Goal: Task Accomplishment & Management: Manage account settings

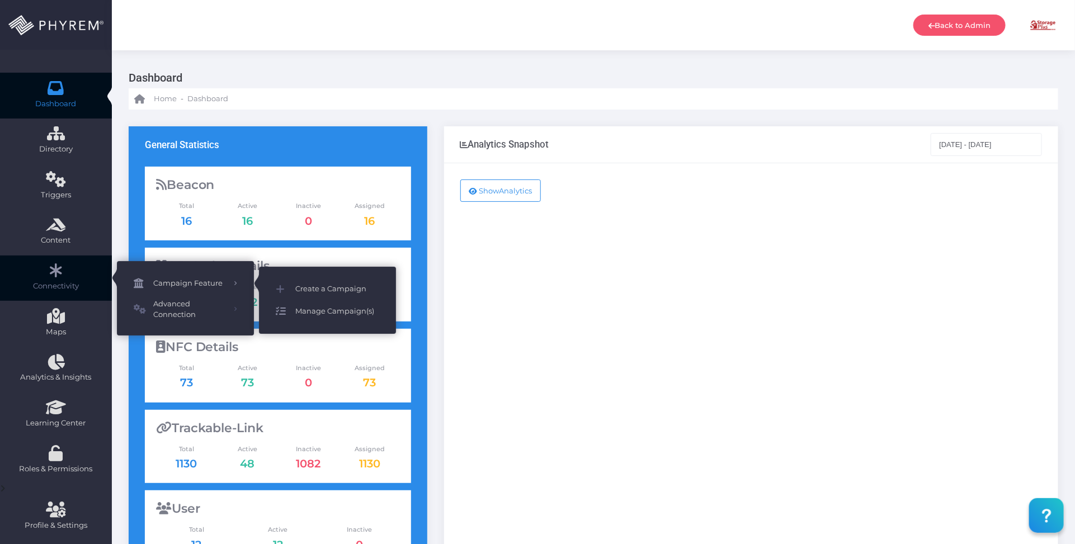
click at [331, 313] on span "Manage Campaign(s)" at bounding box center [337, 311] width 84 height 15
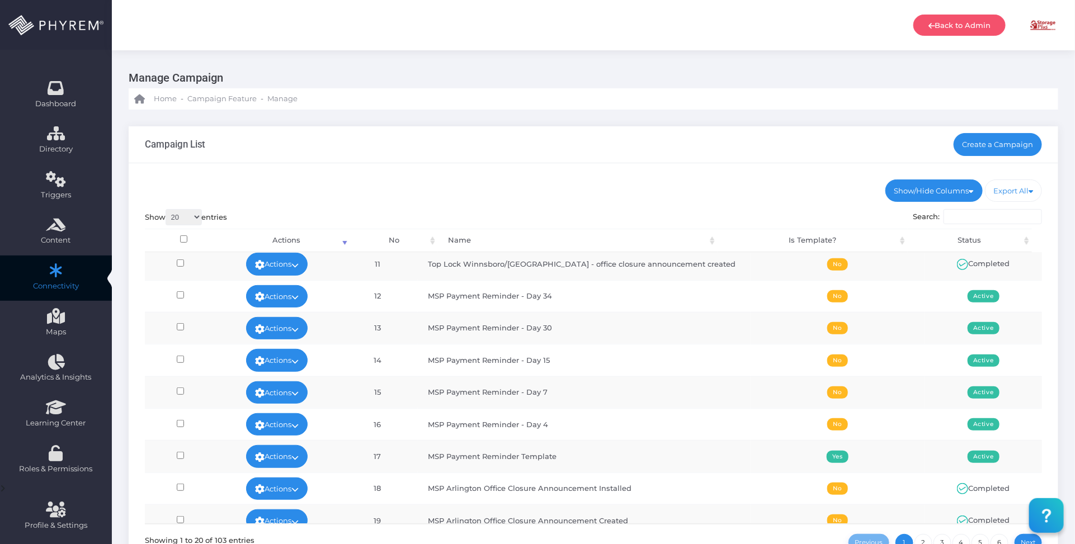
scroll to position [350, 0]
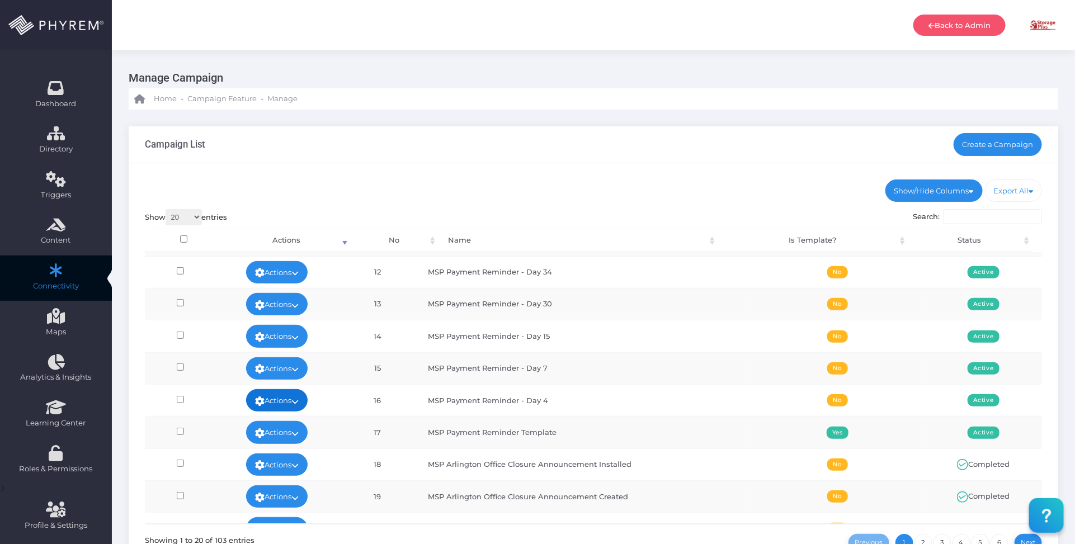
click at [308, 402] on link "Actions" at bounding box center [277, 400] width 62 height 22
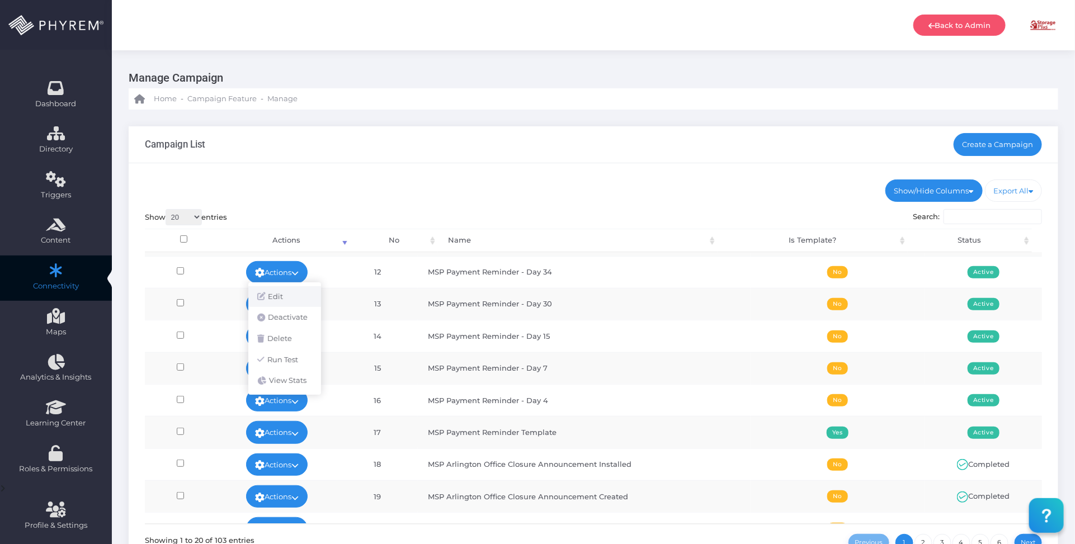
click at [285, 292] on link "Edit" at bounding box center [284, 296] width 73 height 21
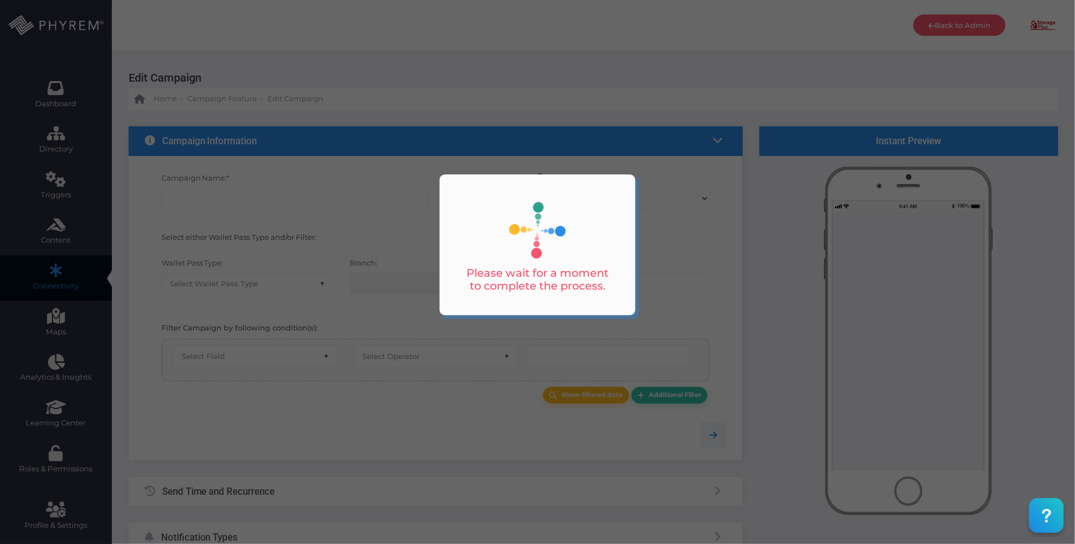
checkbox input "true"
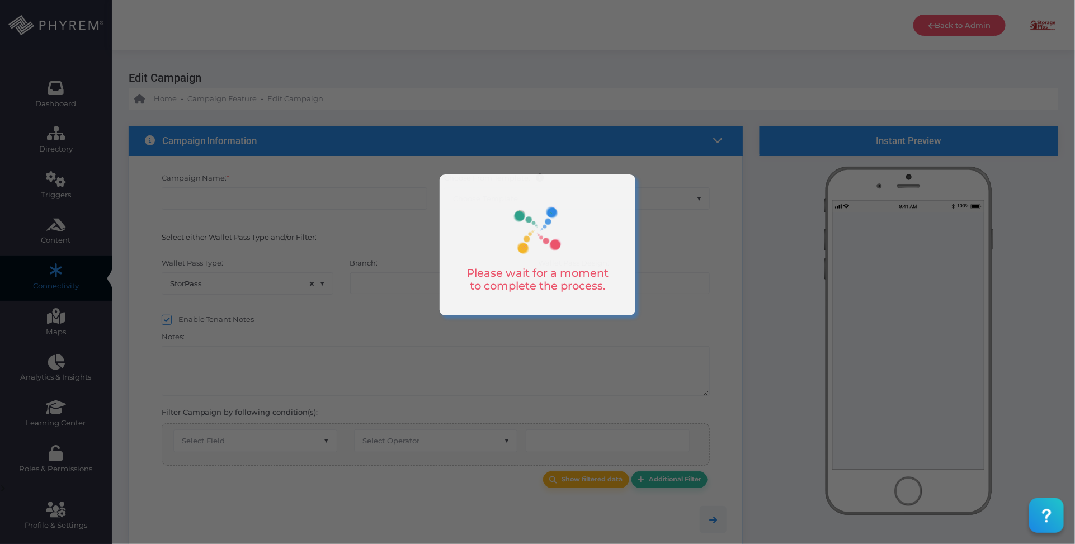
type input "MSP Payment Reminder - Day 4"
select select "15"
checkbox input "true"
checkbox input "false"
type input "0"
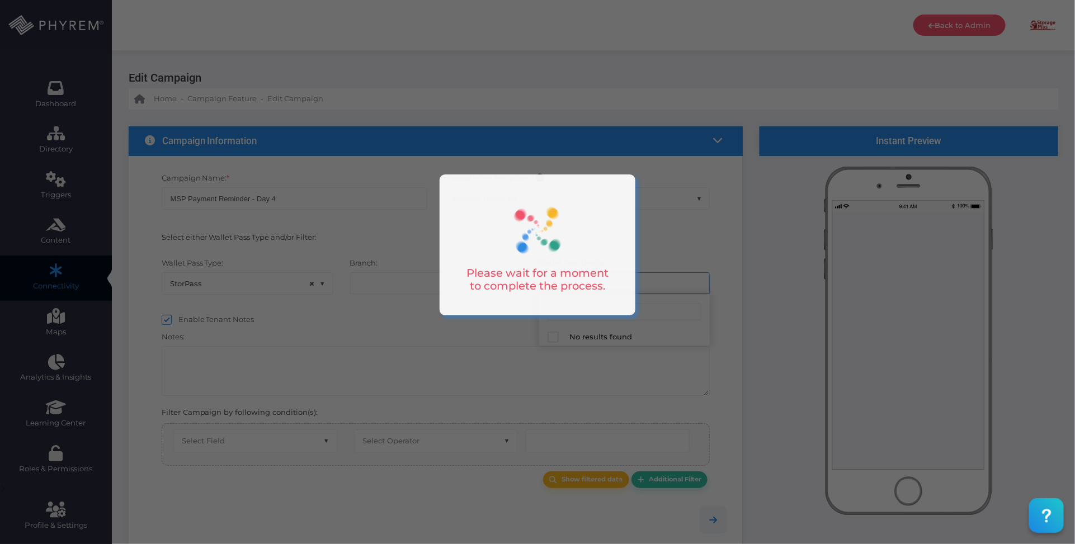
select select "616"
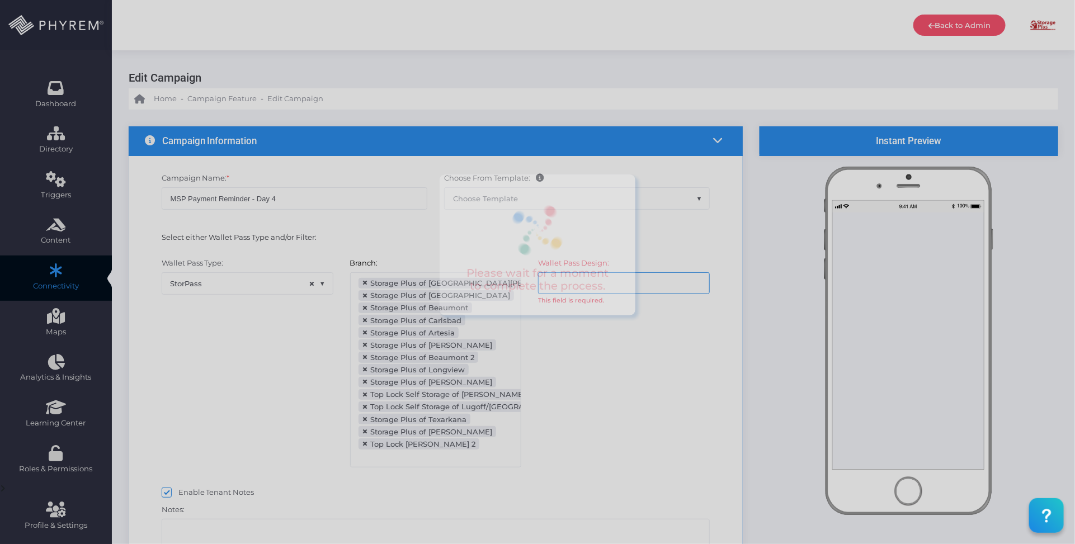
scroll to position [122, 0]
select select "after_x_days"
select select "2112"
select select "dPaidThru"
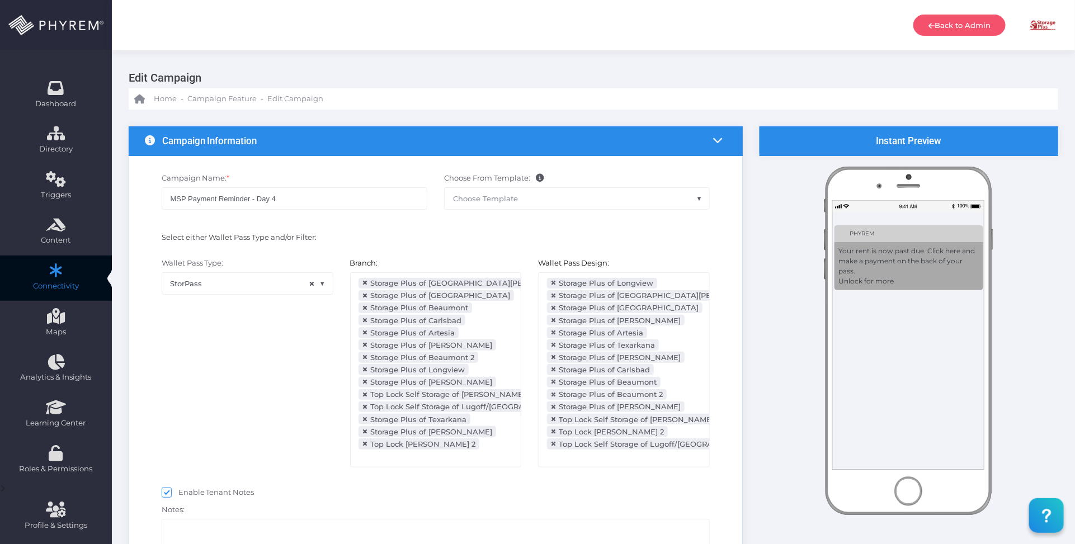
scroll to position [252, 0]
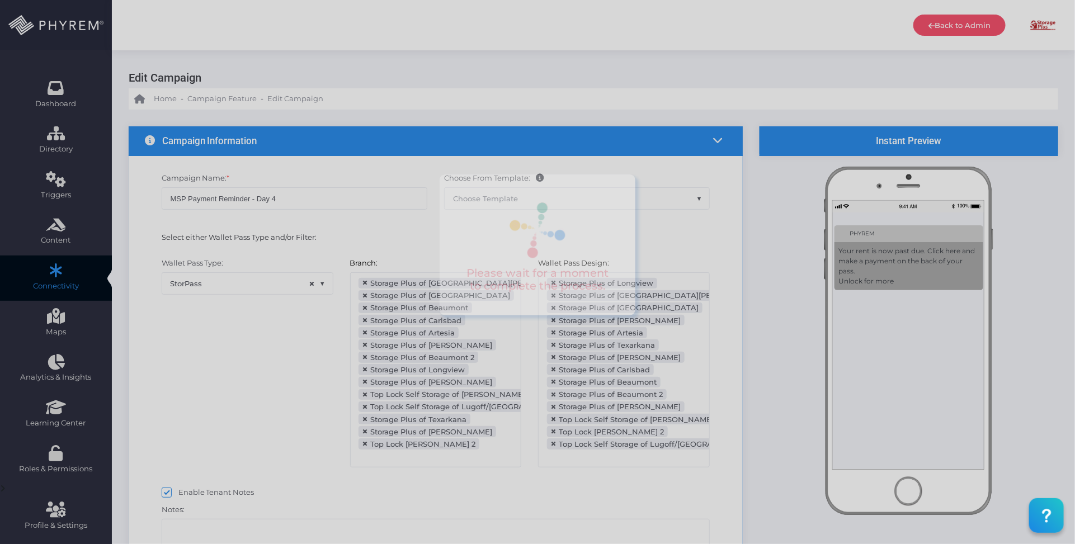
type input "5"
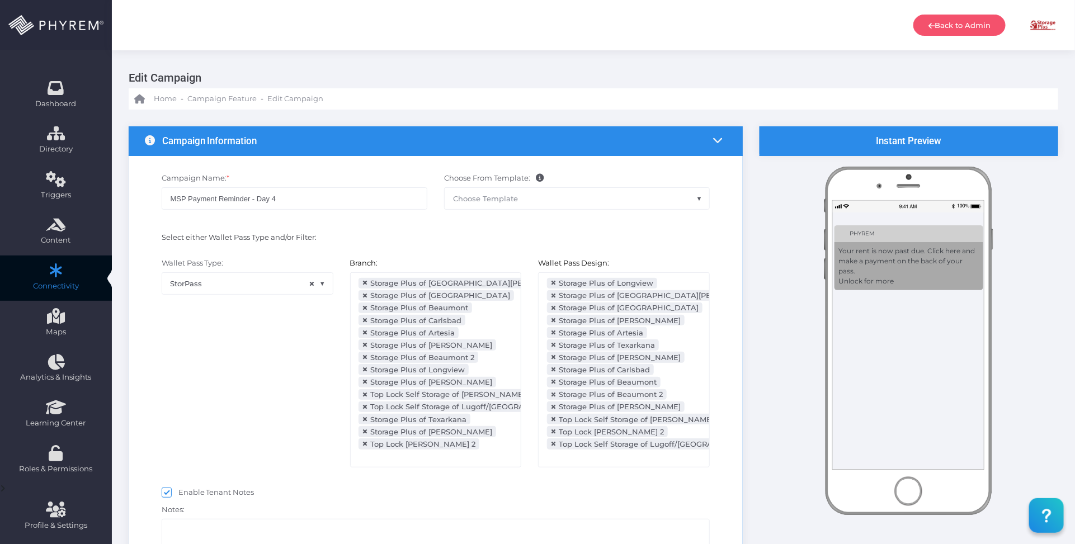
select select "pr_wallet_users.voided"
select select "equals"
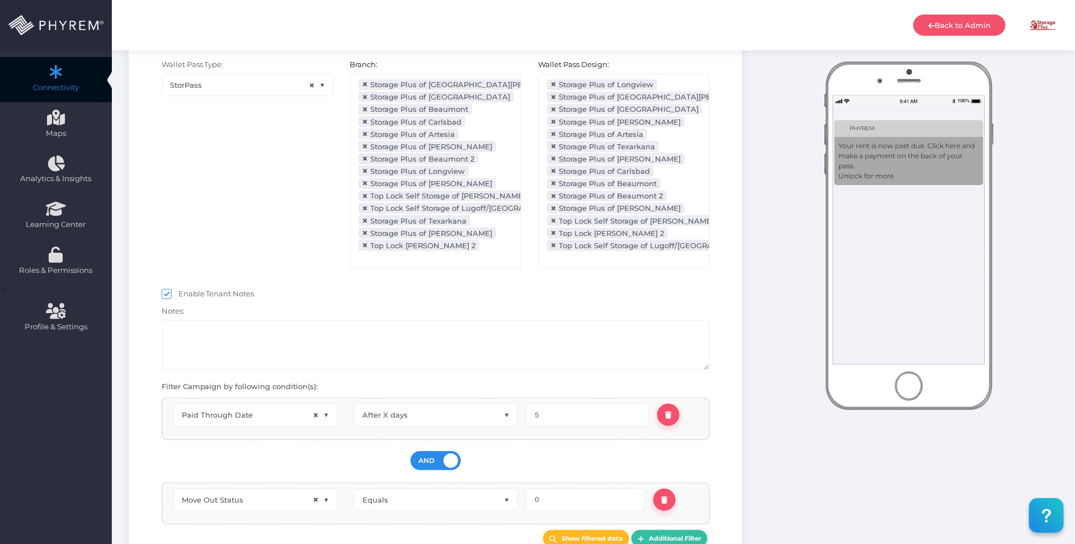
scroll to position [280, 0]
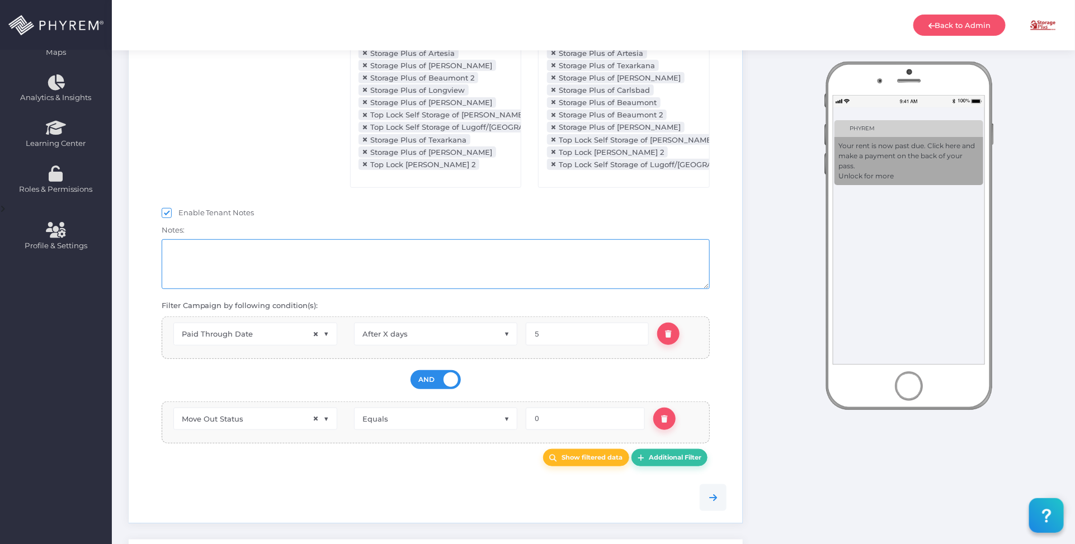
click at [451, 276] on textarea at bounding box center [436, 264] width 549 height 50
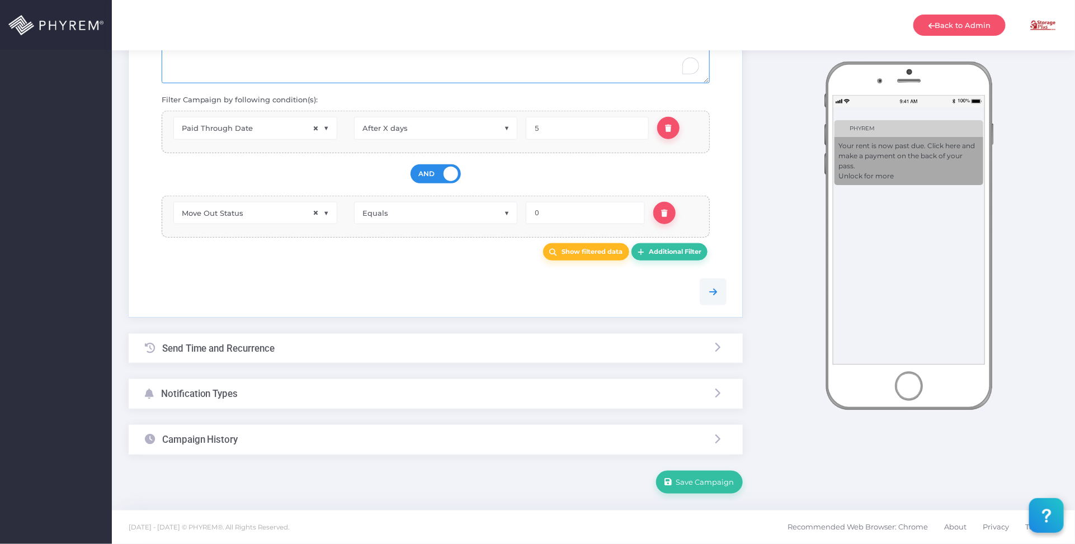
scroll to position [491, 0]
click at [400, 398] on div "Notification Types" at bounding box center [436, 394] width 614 height 30
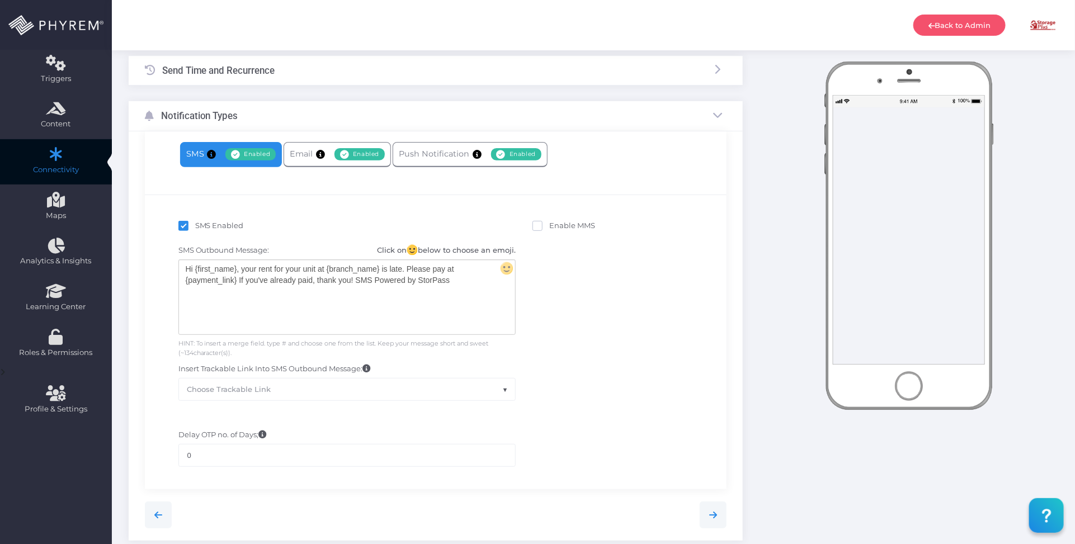
scroll to position [109, 0]
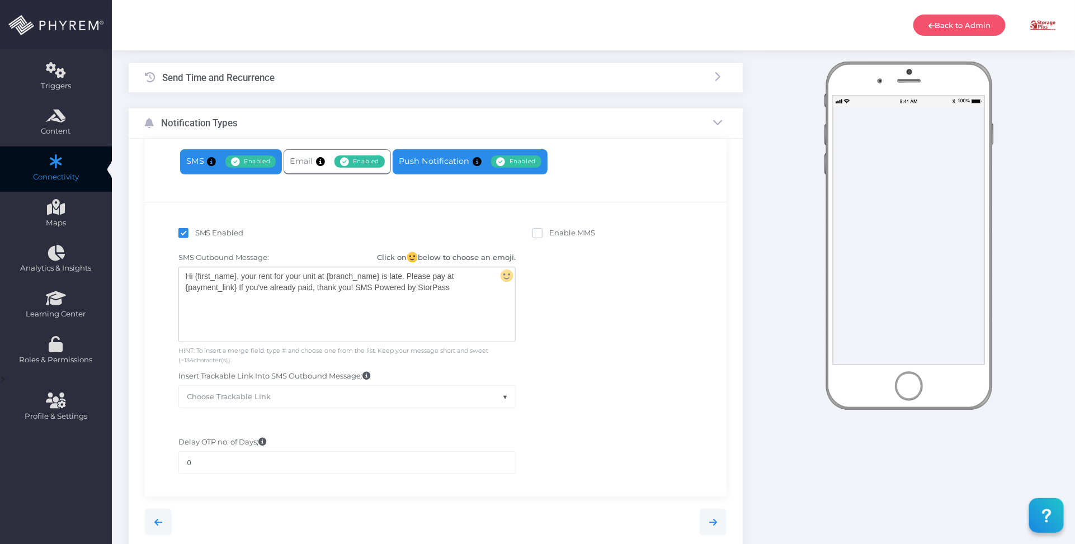
click at [446, 166] on link "Push Notification Enabled Disabled" at bounding box center [470, 161] width 155 height 25
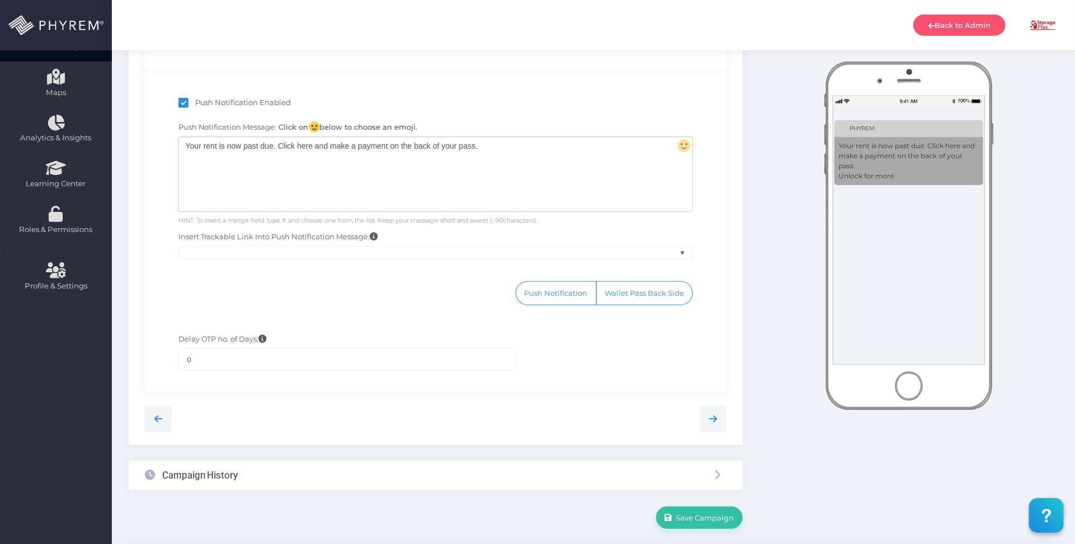
scroll to position [276, 0]
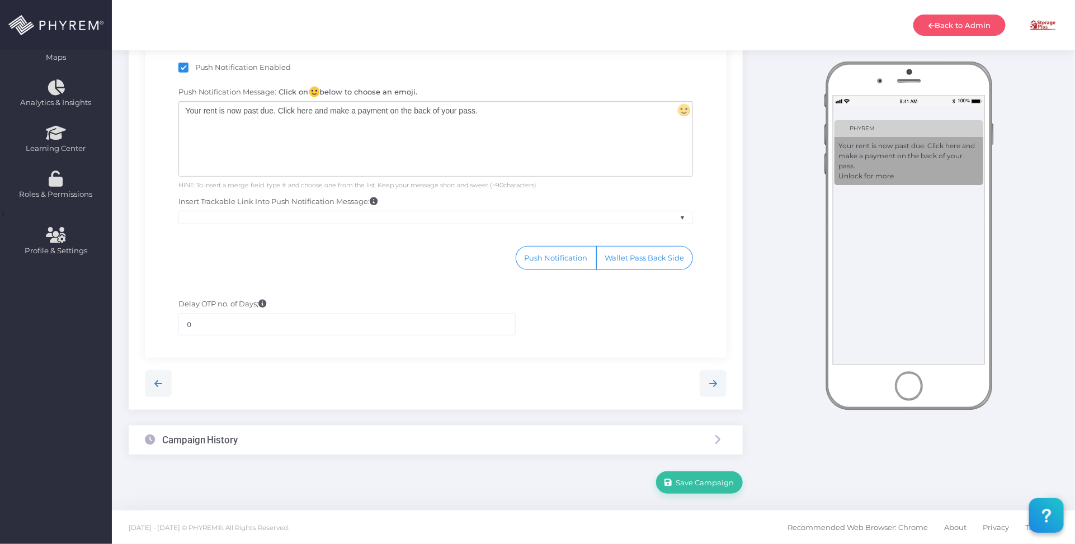
click at [440, 443] on div "Campaign History" at bounding box center [436, 441] width 614 height 30
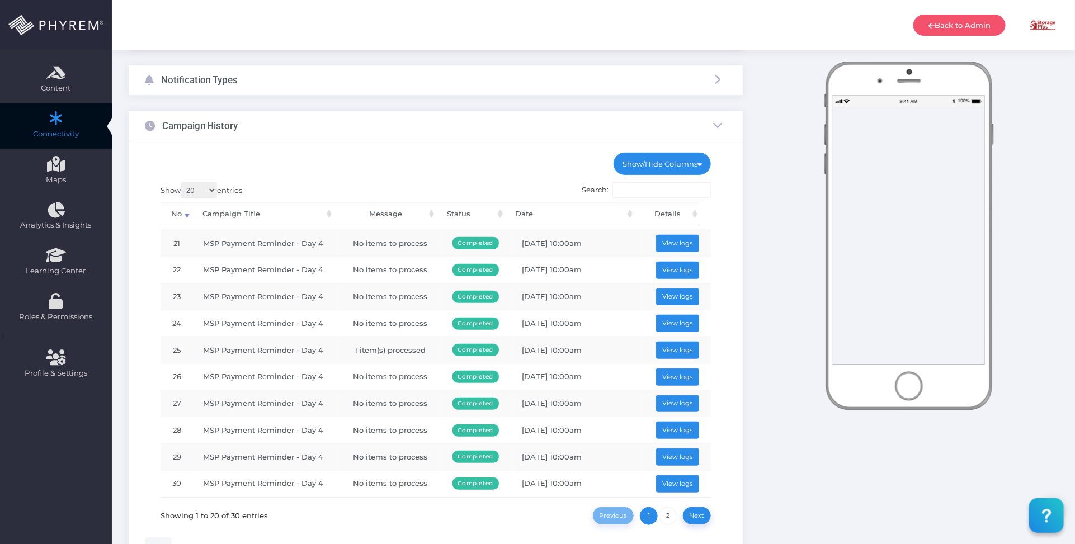
scroll to position [171, 0]
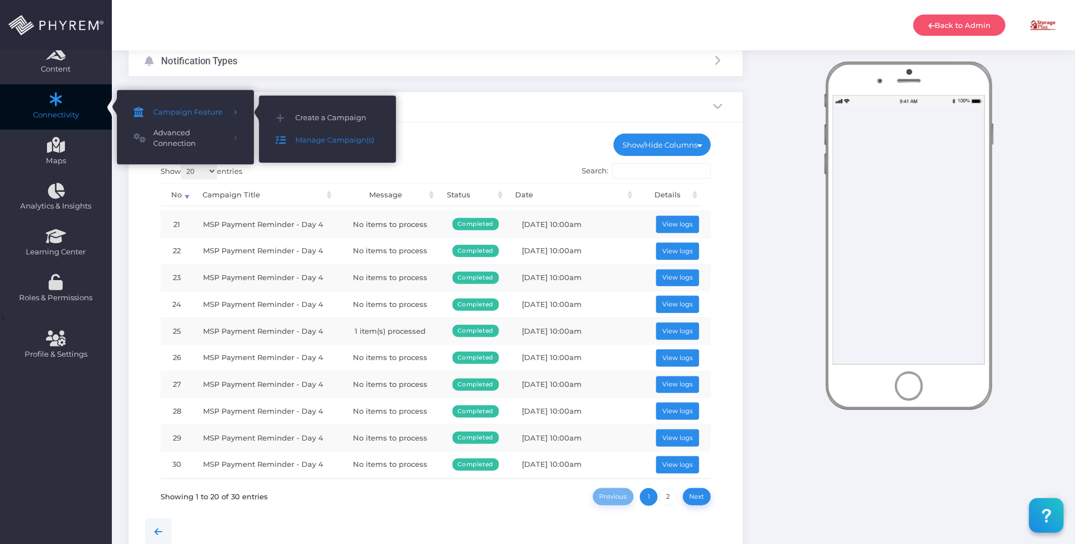
click at [320, 138] on span "Manage Campaign(s)" at bounding box center [337, 140] width 84 height 15
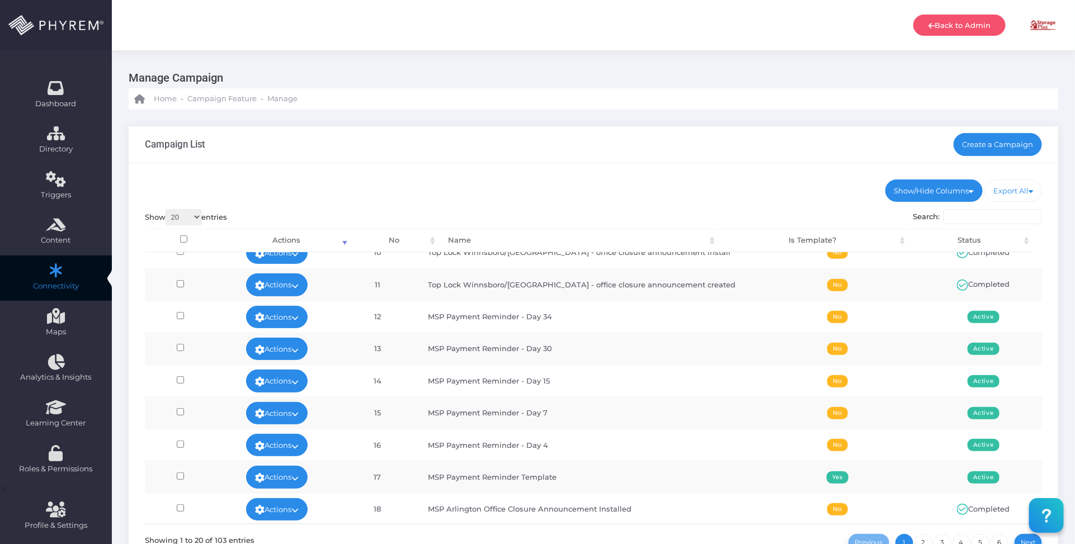
scroll to position [280, 0]
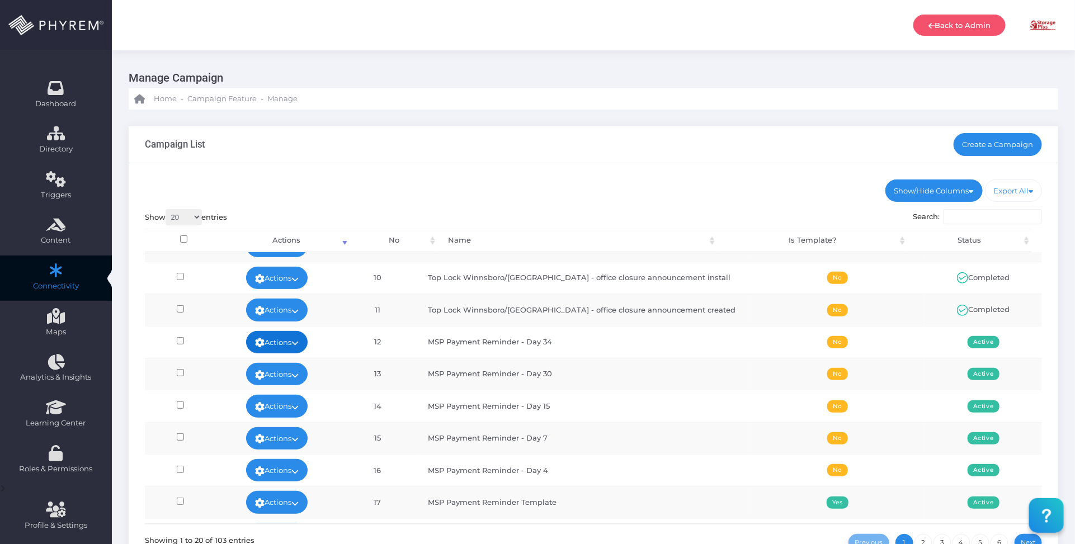
click at [299, 343] on icon at bounding box center [295, 343] width 7 height 0
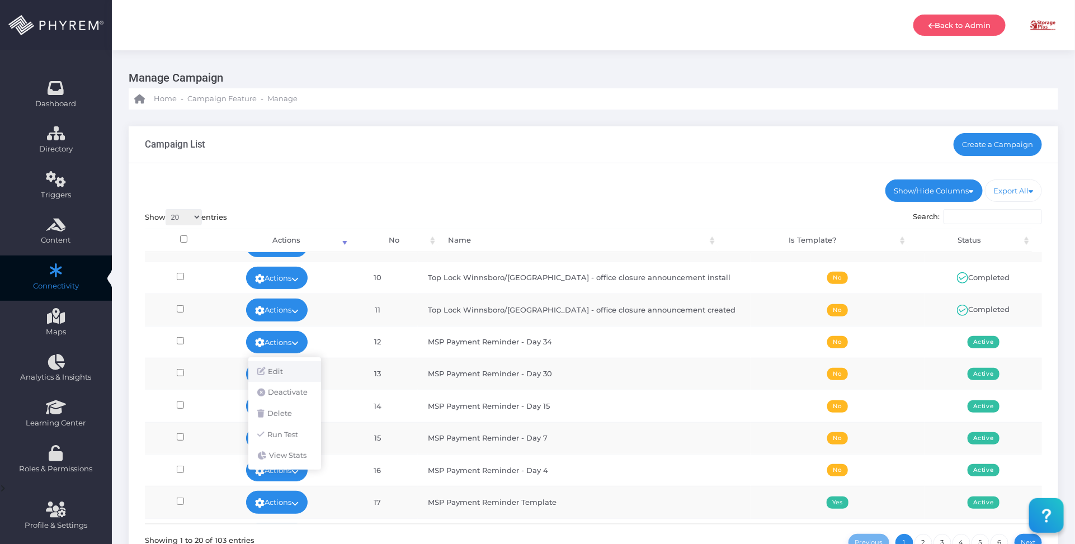
click at [294, 364] on link "Edit" at bounding box center [284, 371] width 73 height 21
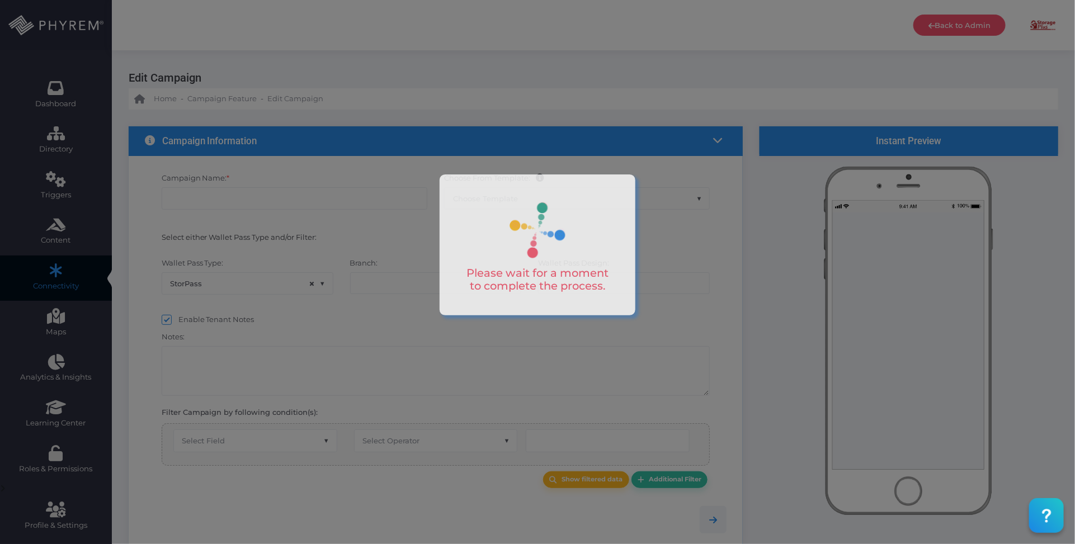
type input "MSP Payment Reminder - Day 34"
select select "15"
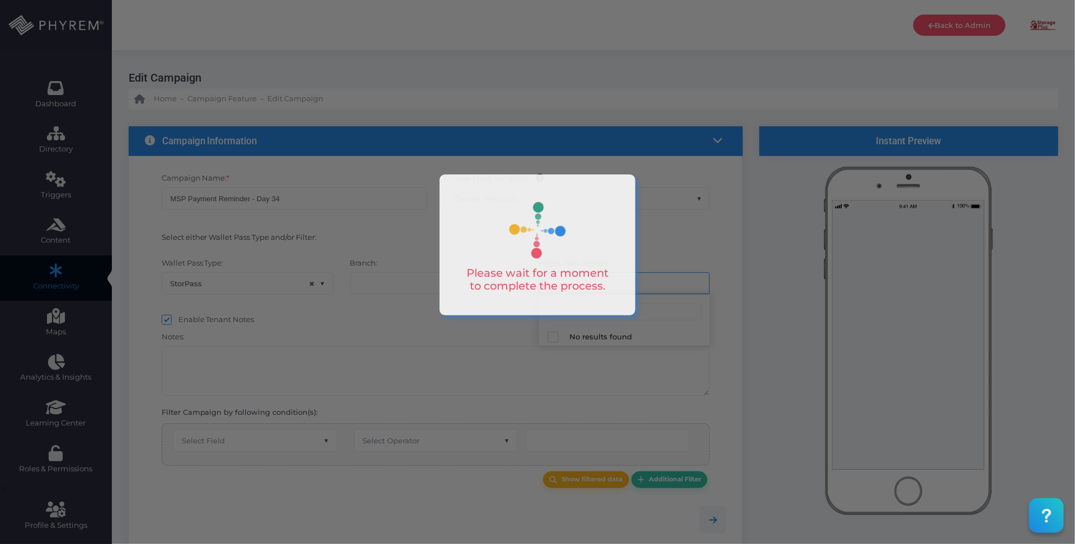
select select "616"
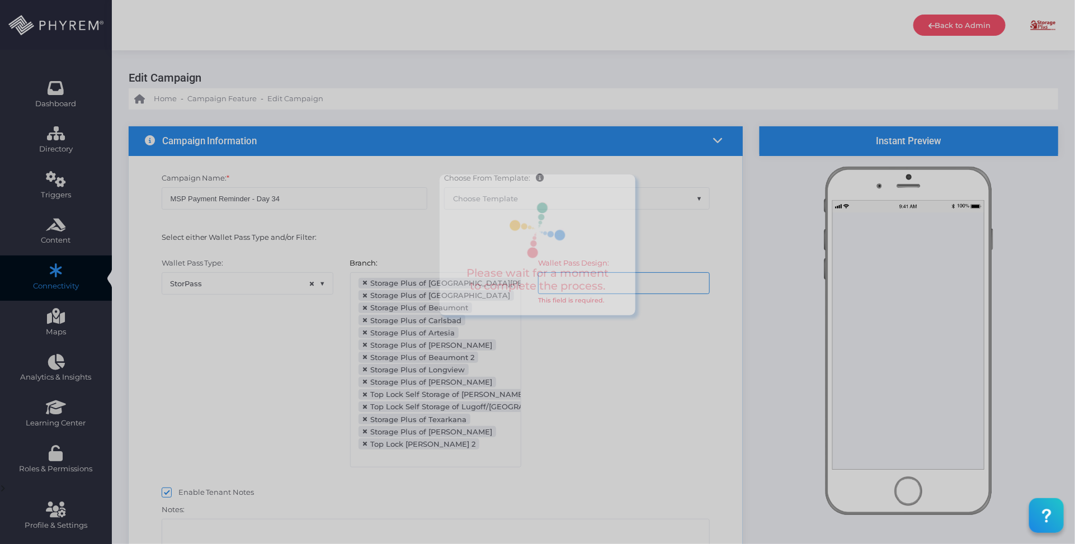
scroll to position [122, 0]
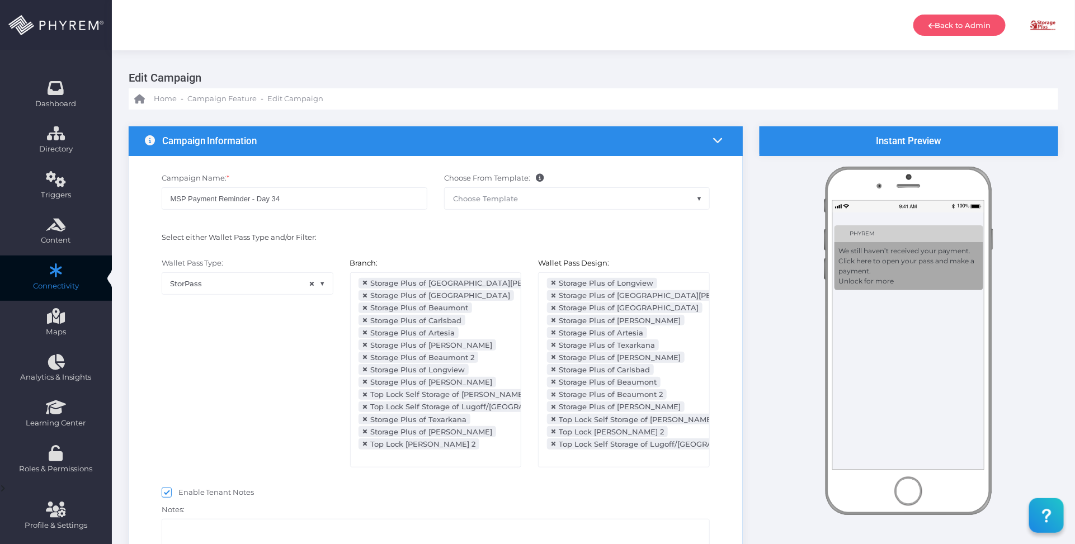
select select "2112"
select select "dPaidThru"
select select "after_x_days"
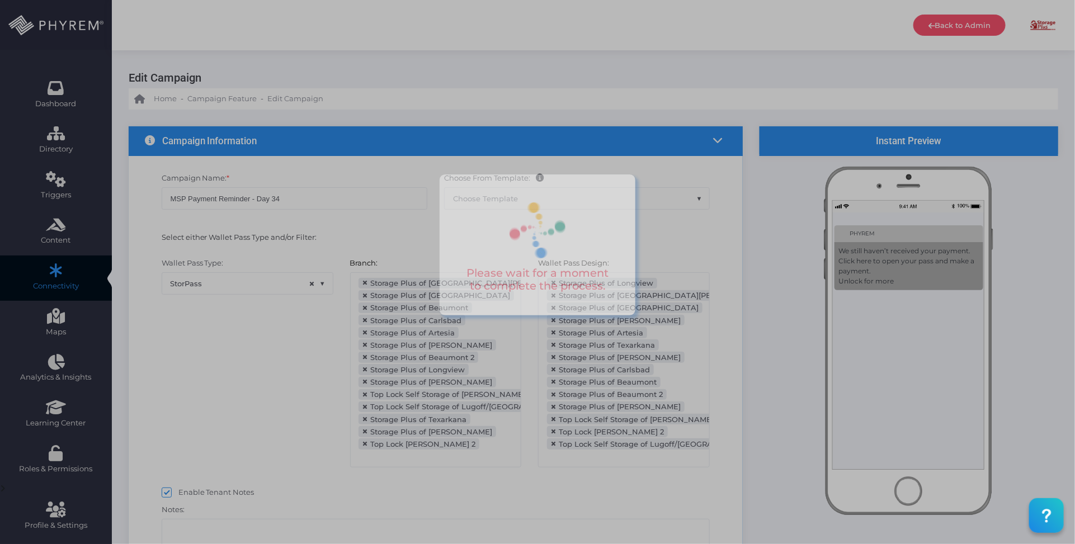
type input "35"
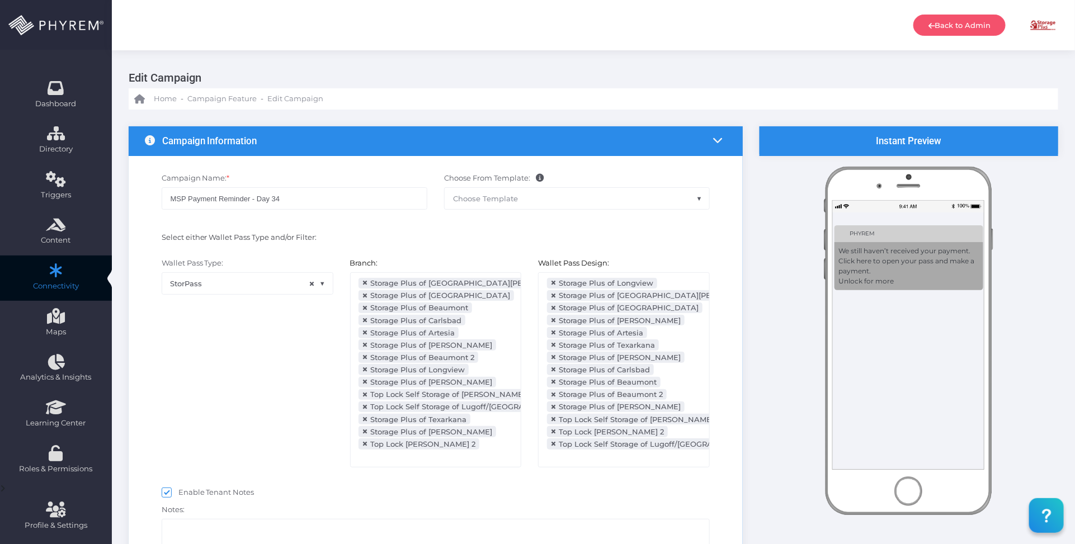
select select "pr_wallet_users.voided"
select select "equals"
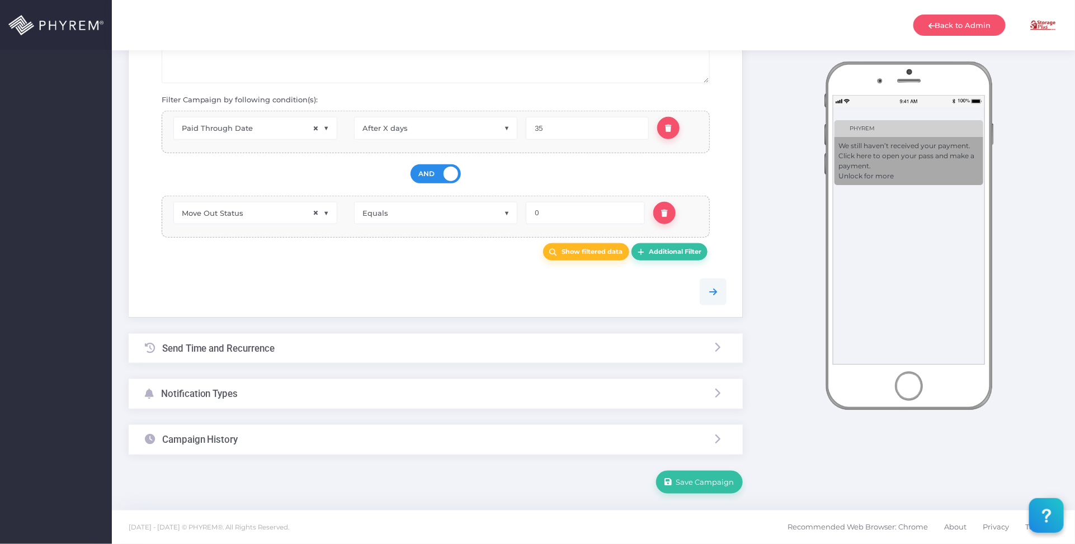
scroll to position [491, 0]
click at [434, 388] on div "Notification Types" at bounding box center [436, 394] width 614 height 30
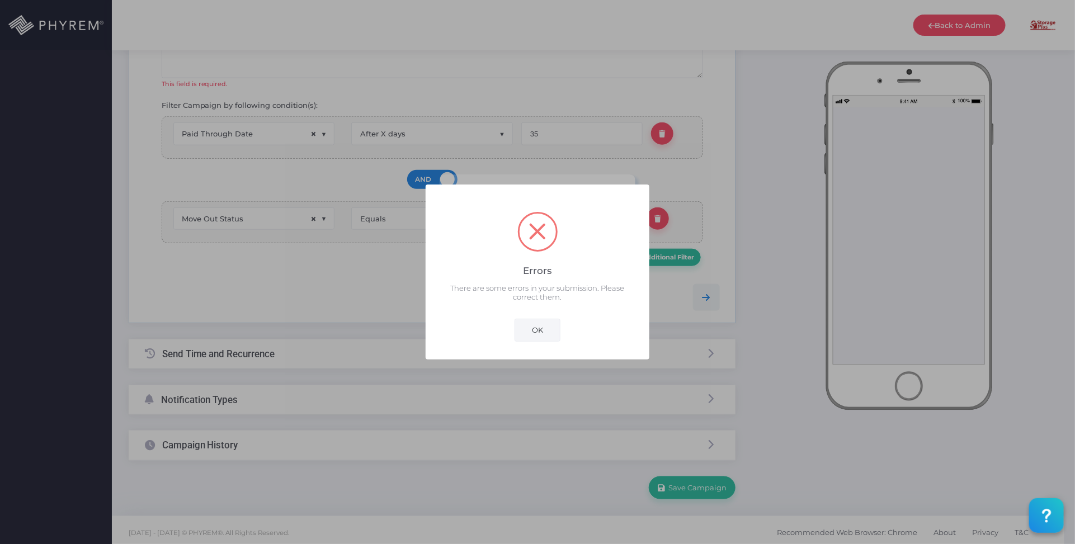
click at [535, 334] on button "OK" at bounding box center [538, 330] width 46 height 22
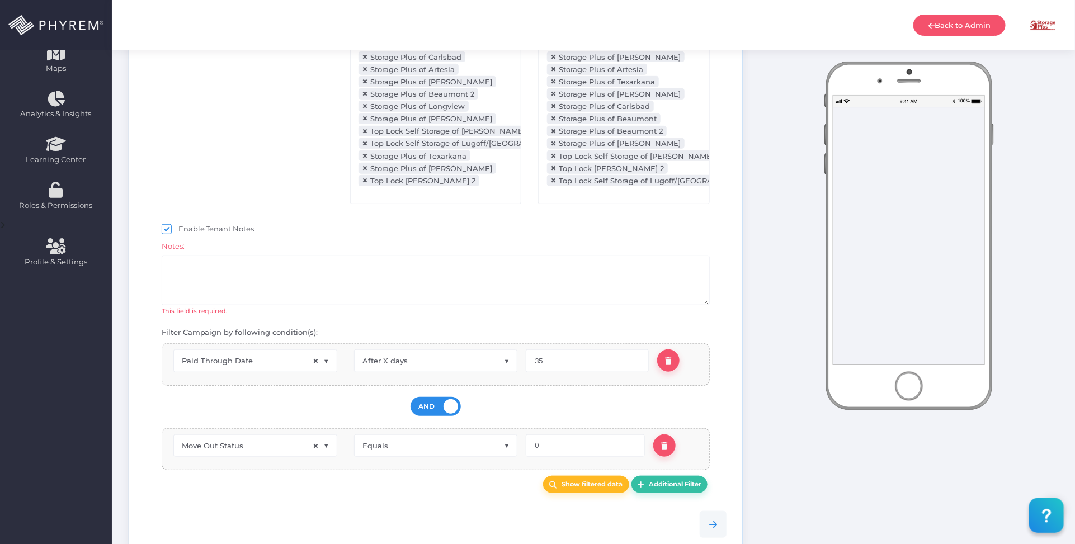
scroll to position [206, 0]
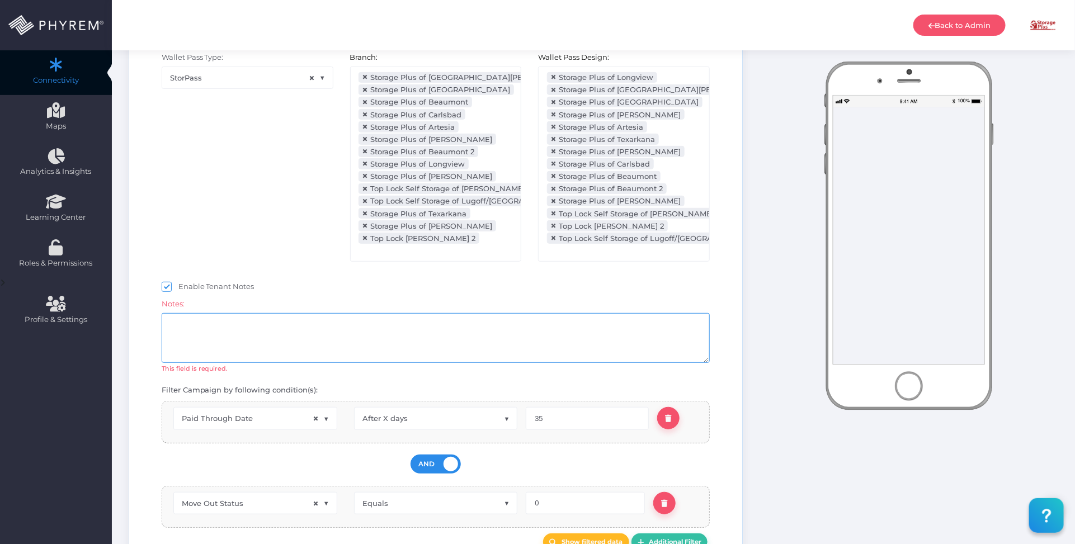
click at [327, 339] on textarea at bounding box center [436, 338] width 549 height 50
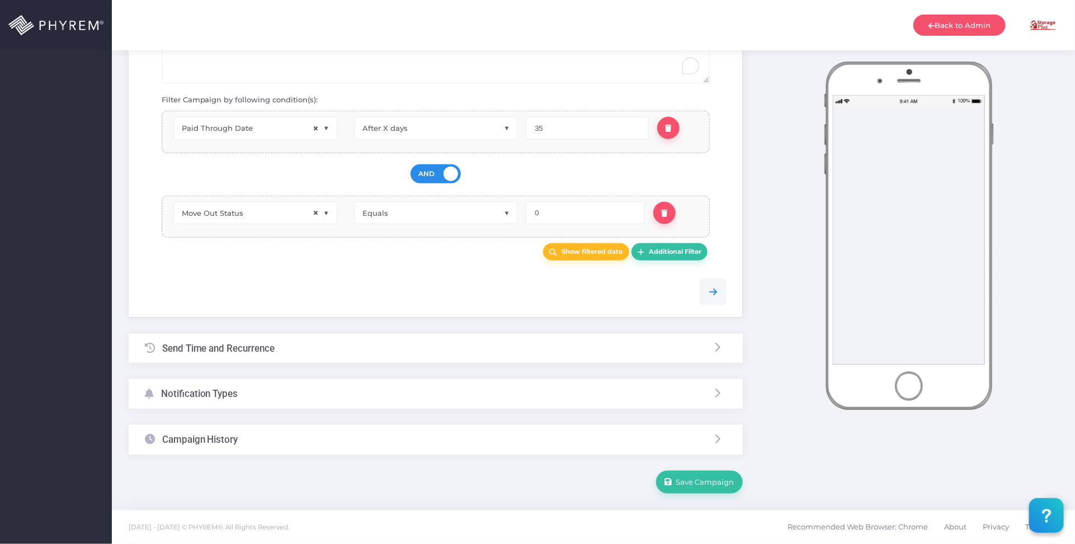
click at [347, 389] on div "Notification Types" at bounding box center [436, 394] width 614 height 30
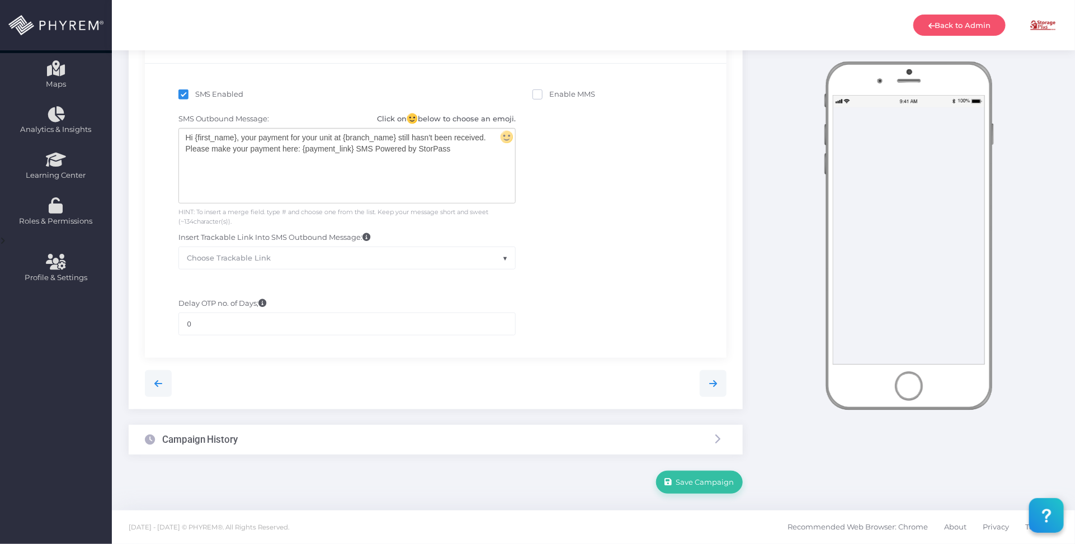
scroll to position [249, 0]
click at [346, 443] on div "Campaign History" at bounding box center [436, 440] width 614 height 30
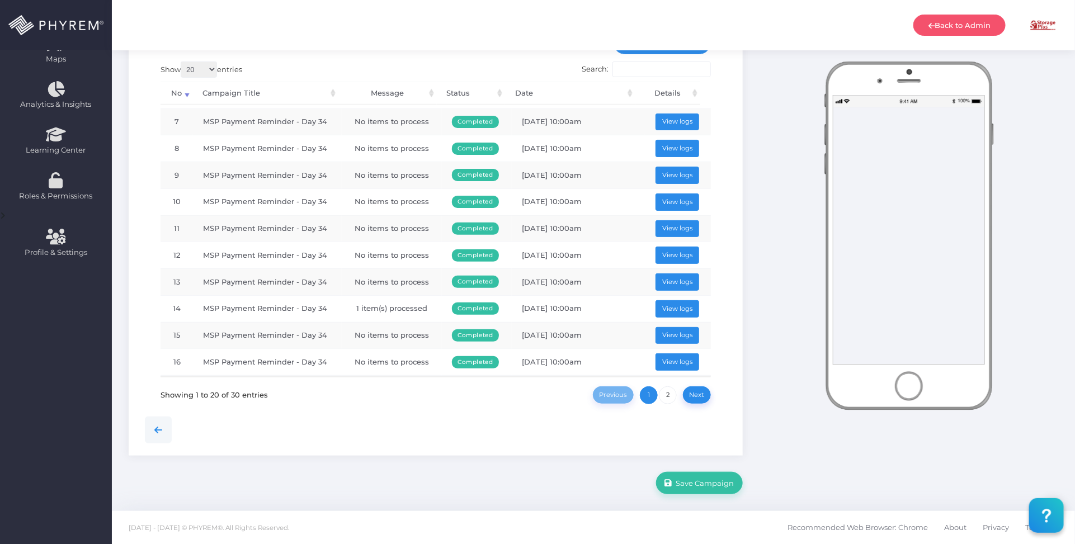
scroll to position [191, 0]
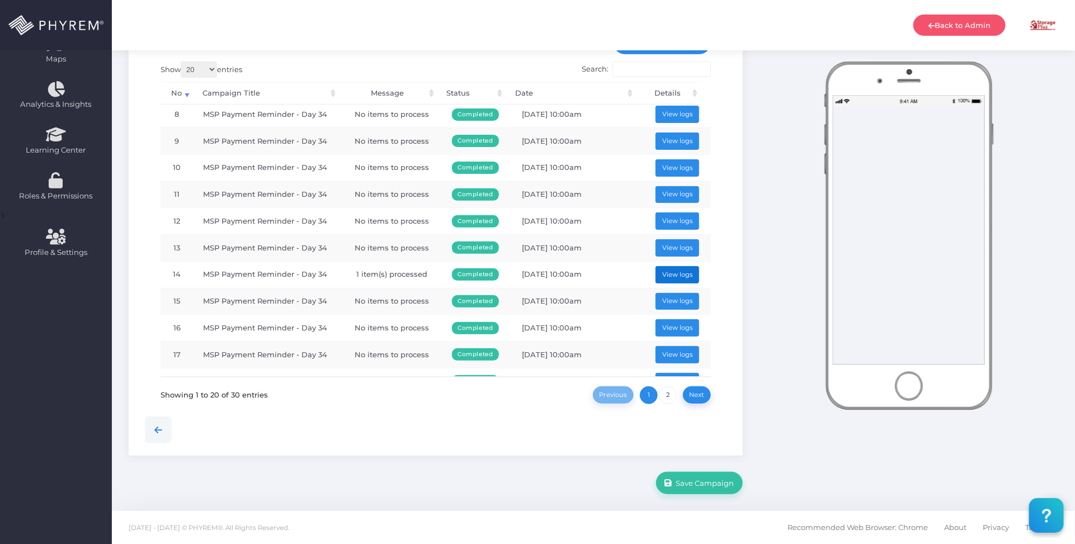
click at [670, 273] on button "View logs" at bounding box center [678, 274] width 44 height 17
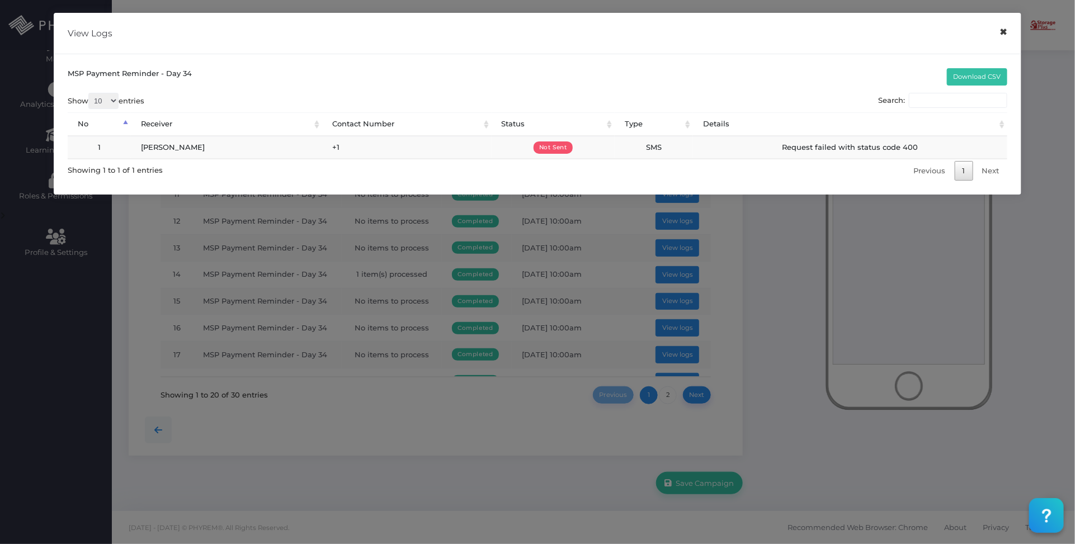
click at [1005, 38] on button "×" at bounding box center [1004, 32] width 22 height 25
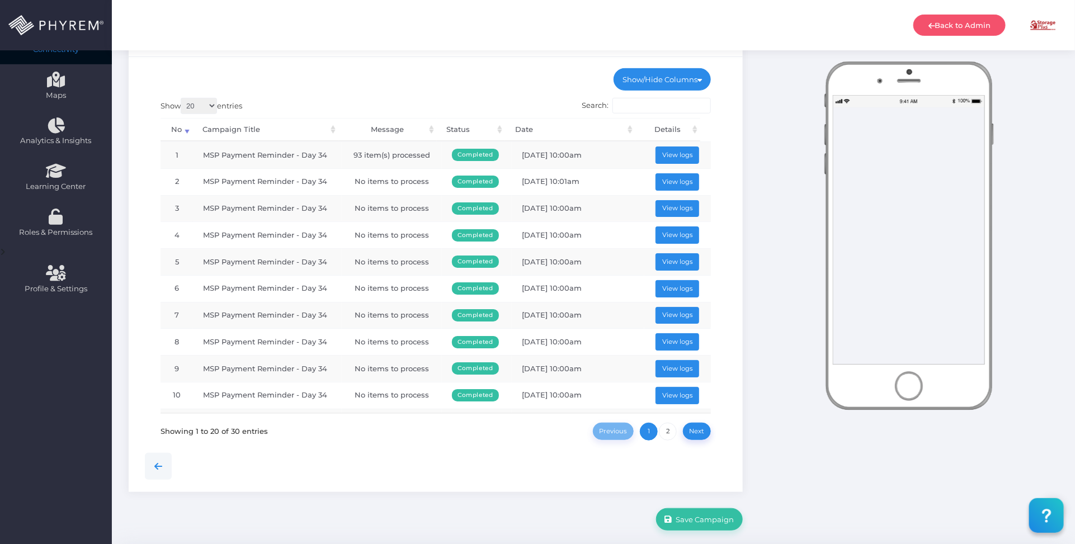
scroll to position [0, 0]
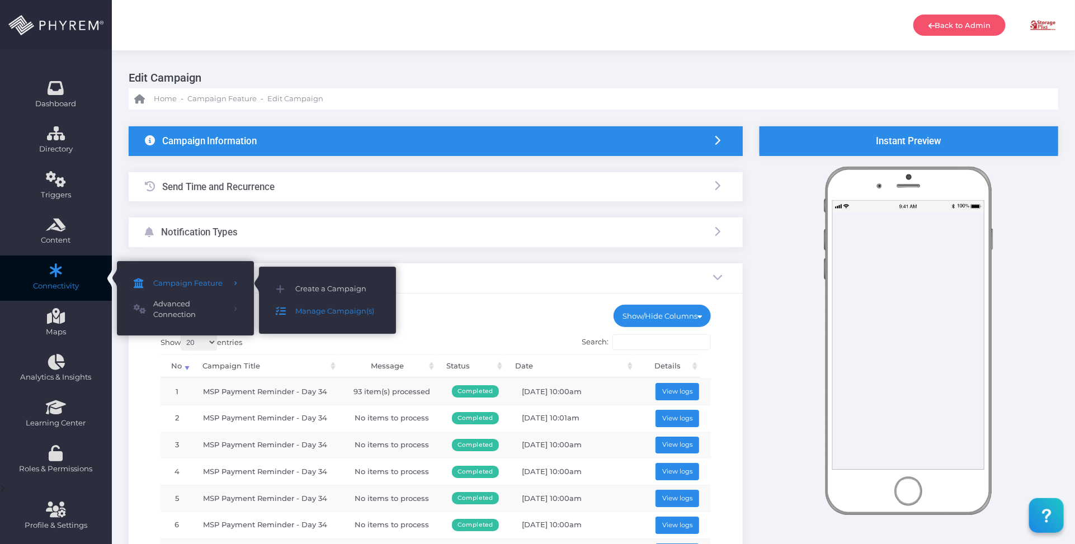
click at [314, 309] on span "Manage Campaign(s)" at bounding box center [337, 311] width 84 height 15
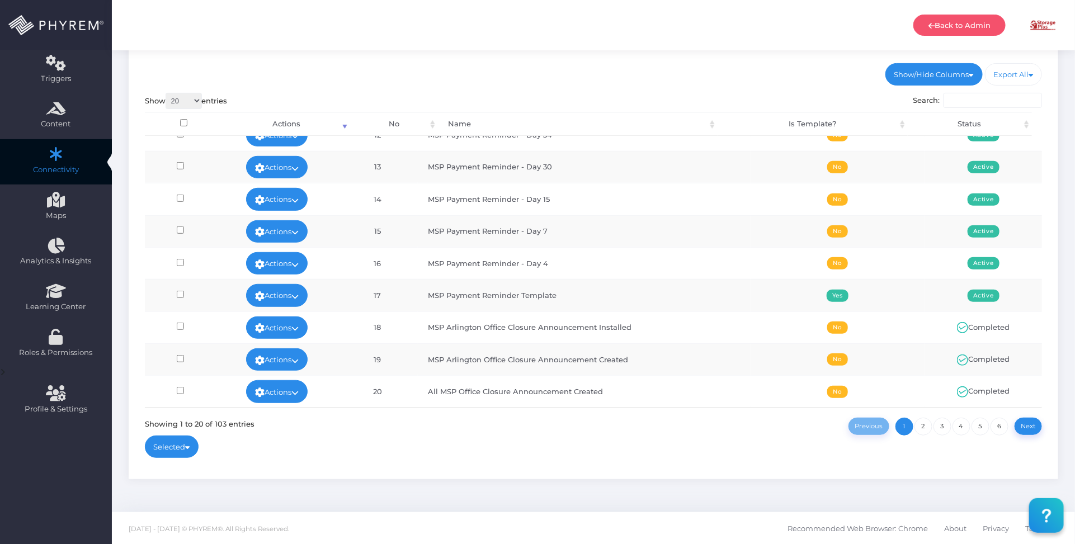
scroll to position [378, 0]
click at [297, 231] on link "Actions" at bounding box center [277, 231] width 62 height 22
click at [289, 250] on link "Edit" at bounding box center [284, 255] width 73 height 21
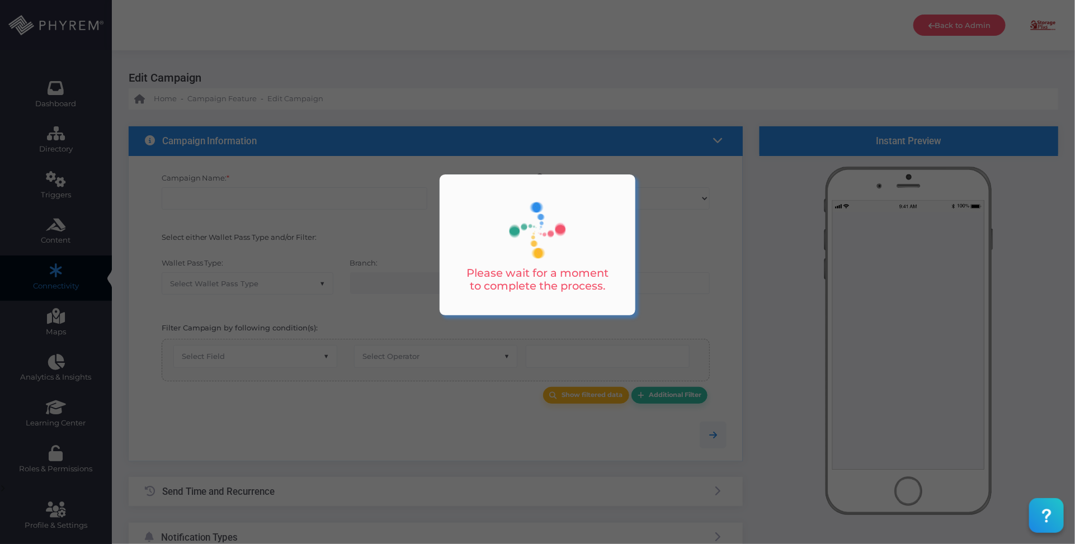
type input "MSP Payment Reminder - Day 7"
select select "15"
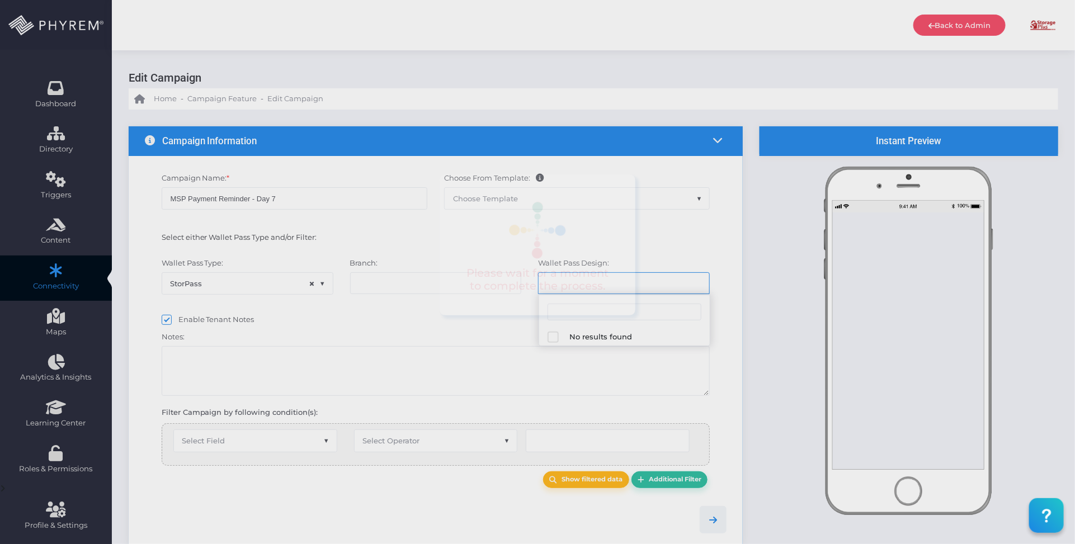
select select "616"
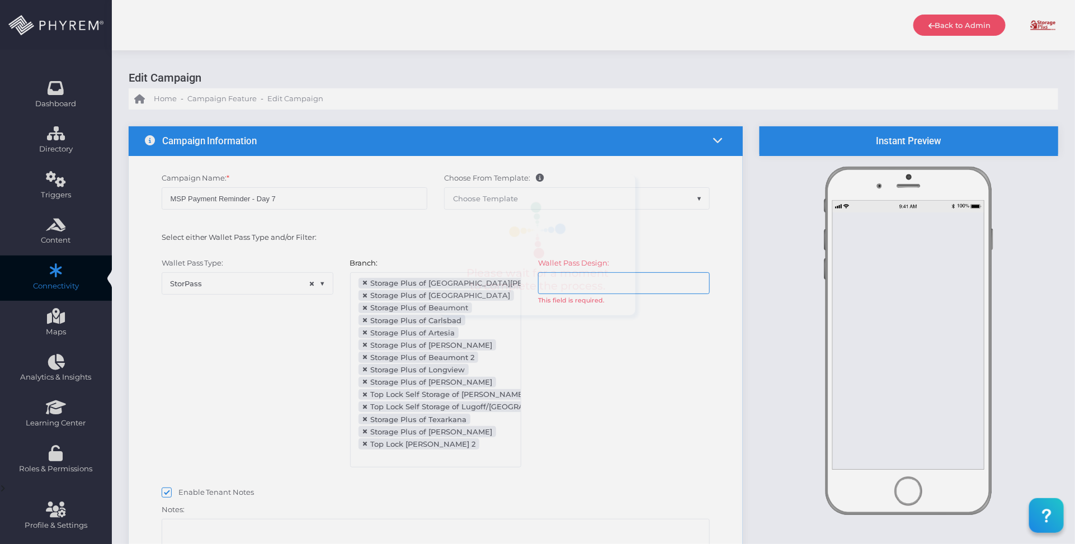
scroll to position [122, 0]
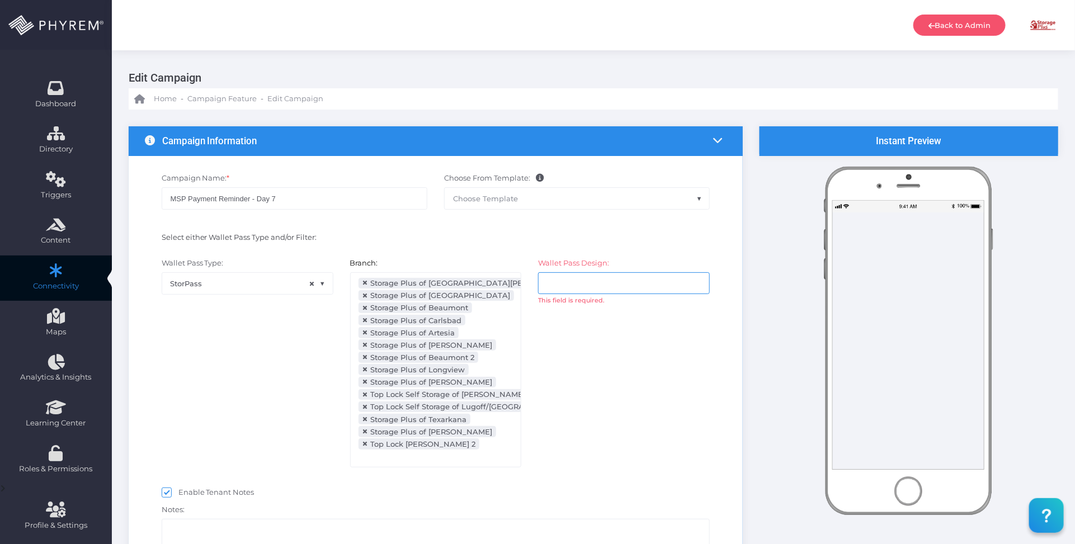
select select "after_x_days"
select select "2112"
select select "dPaidThru"
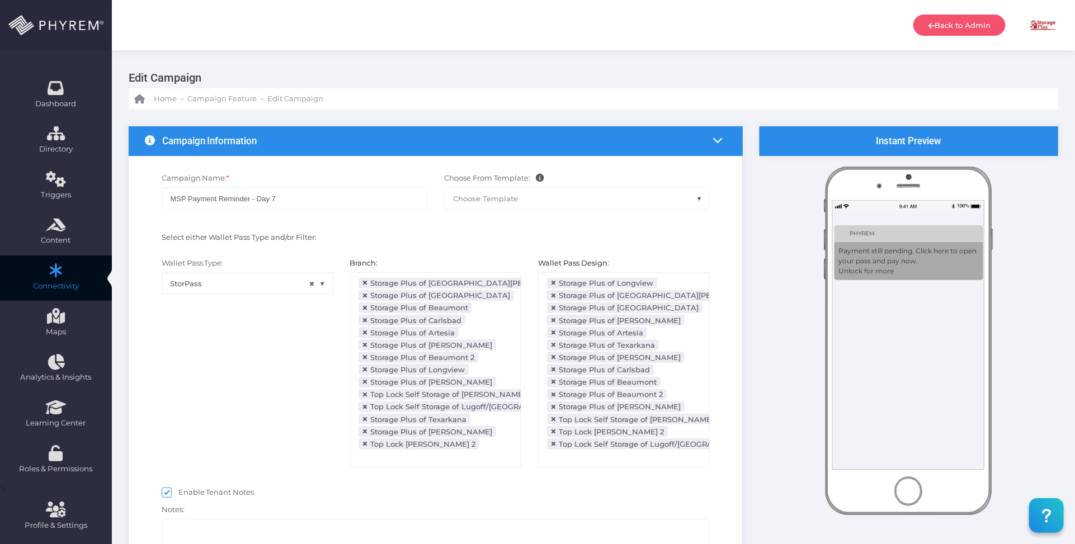
scroll to position [252, 0]
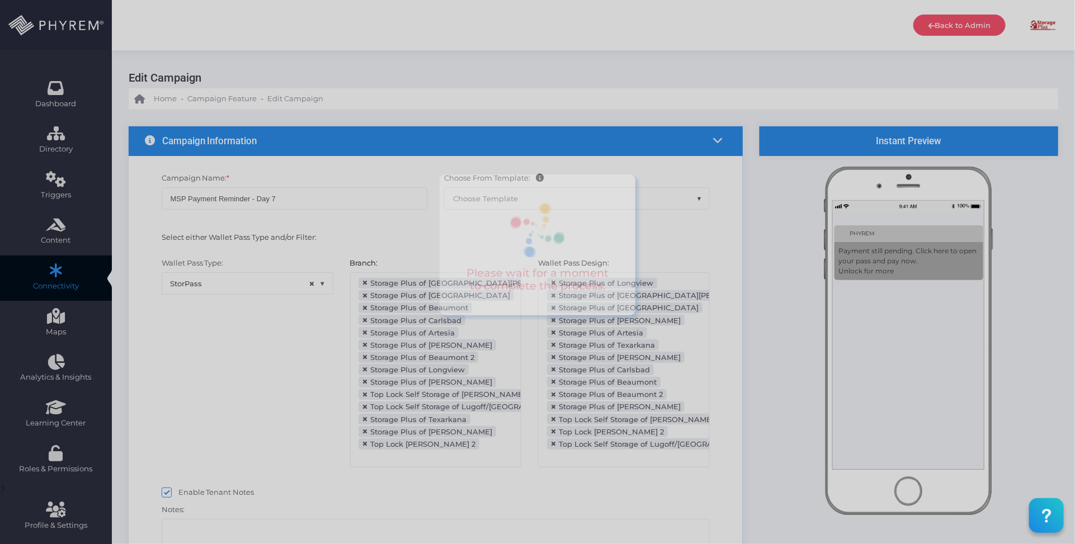
type input "8"
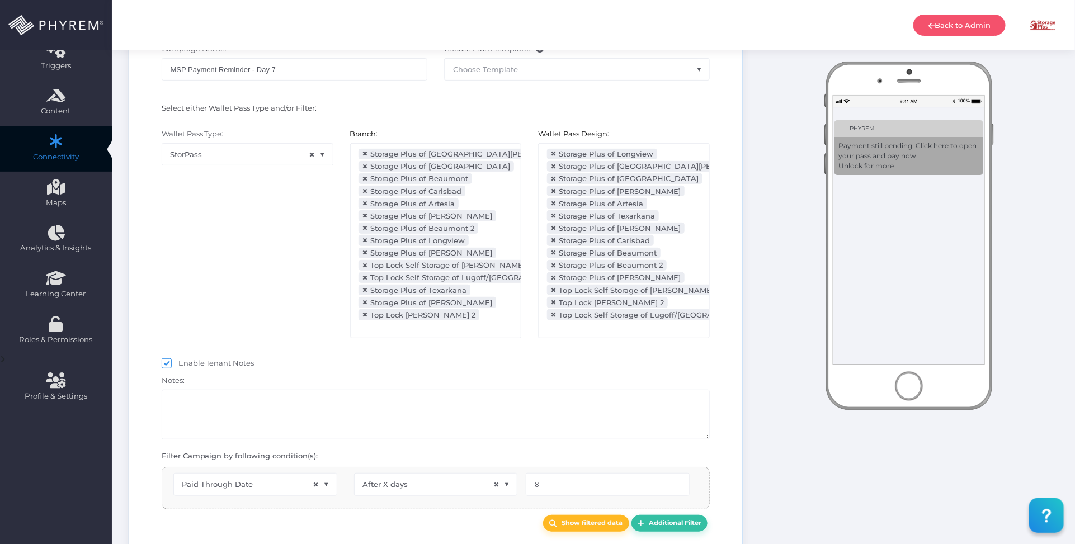
scroll to position [140, 0]
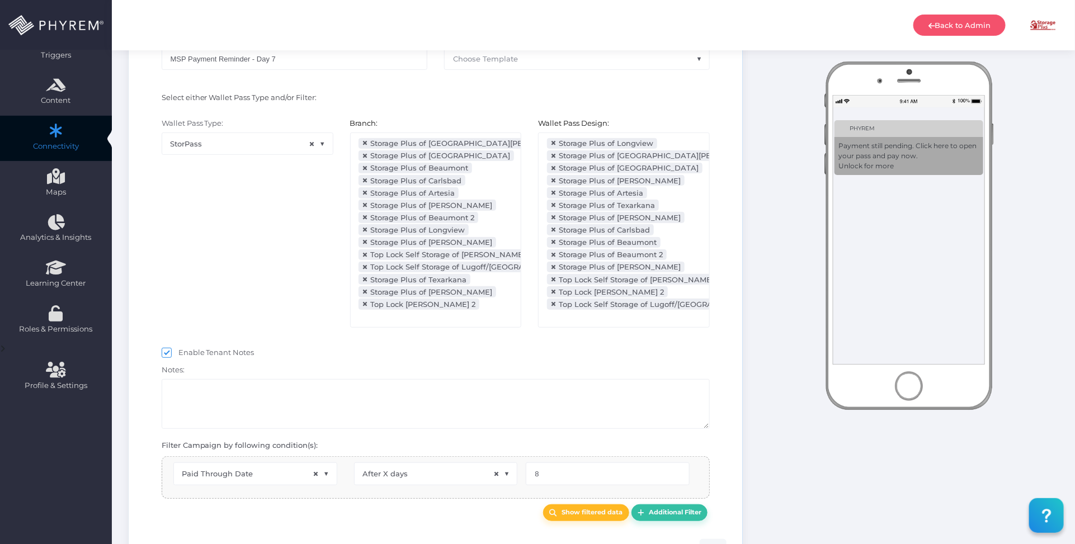
select select "pr_wallet_users.voided"
select select "equals"
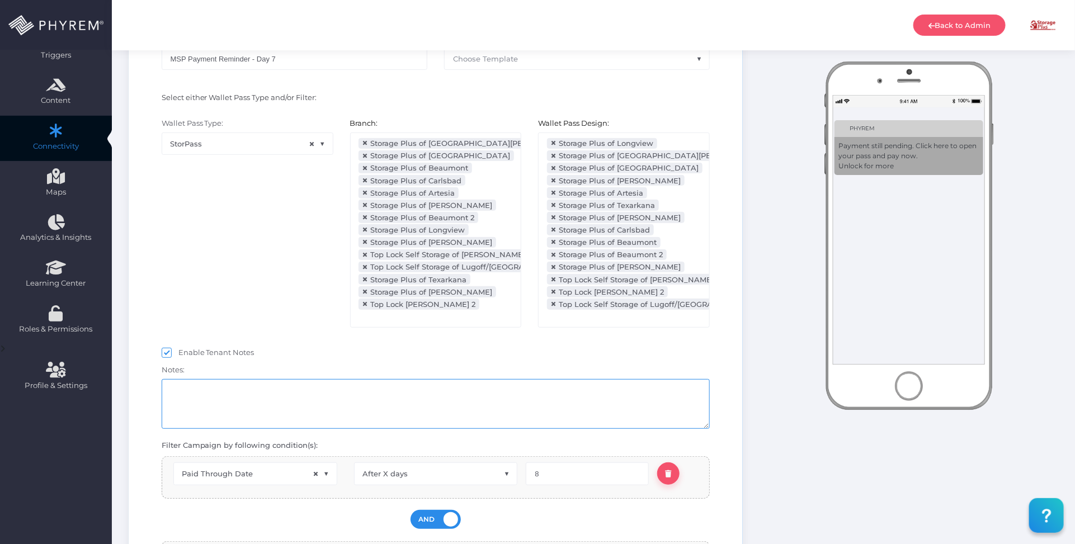
click at [330, 399] on textarea at bounding box center [436, 404] width 549 height 50
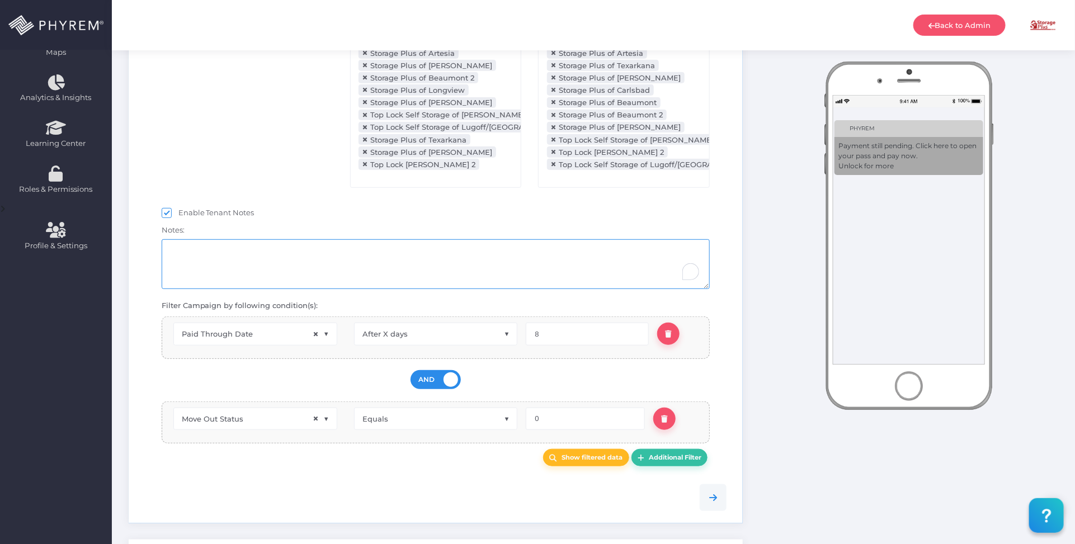
scroll to position [490, 0]
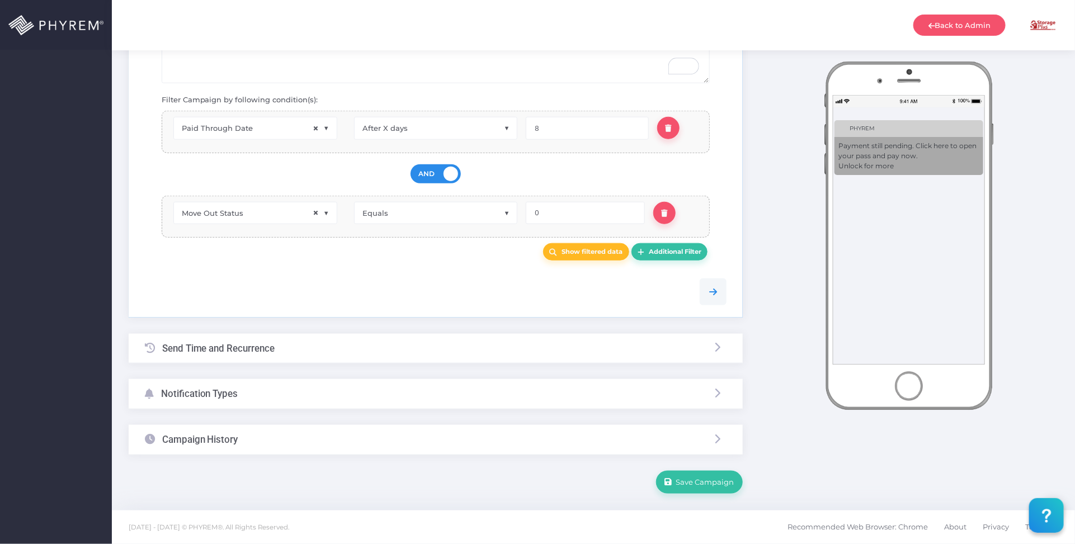
click at [358, 394] on div "Notification Types" at bounding box center [436, 394] width 614 height 30
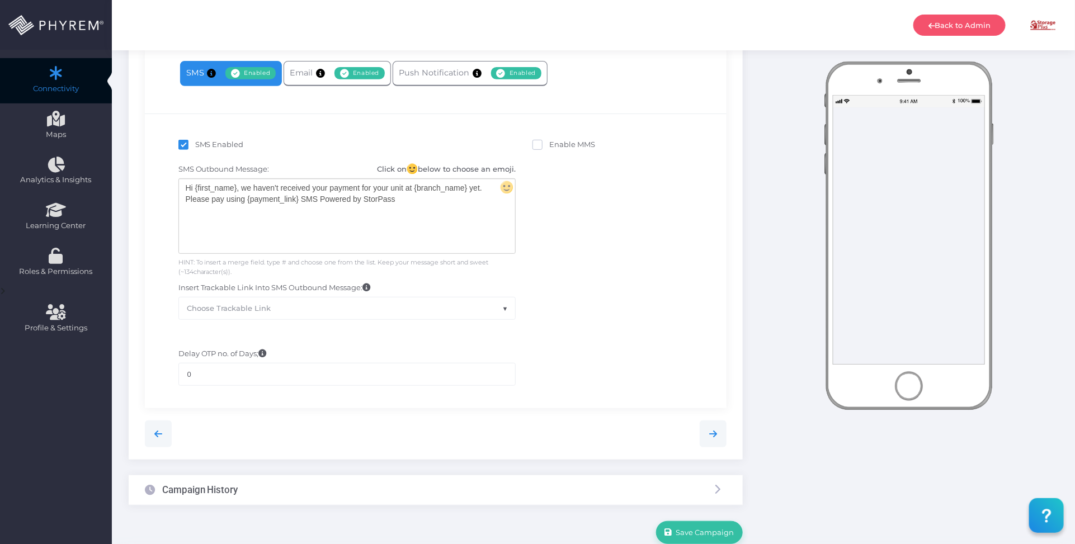
scroll to position [109, 0]
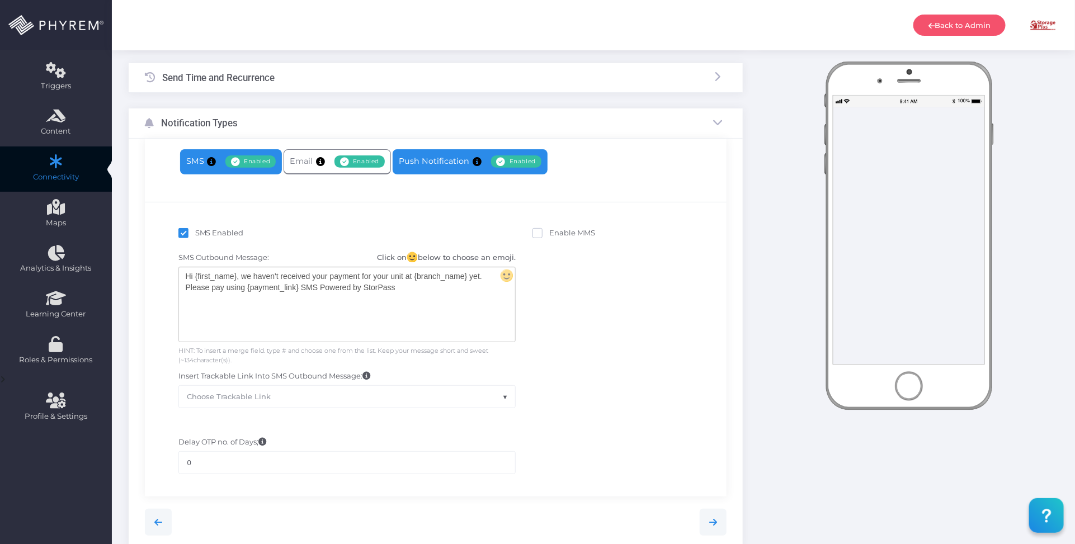
click at [424, 158] on link "Push Notification Enabled Disabled" at bounding box center [470, 161] width 155 height 25
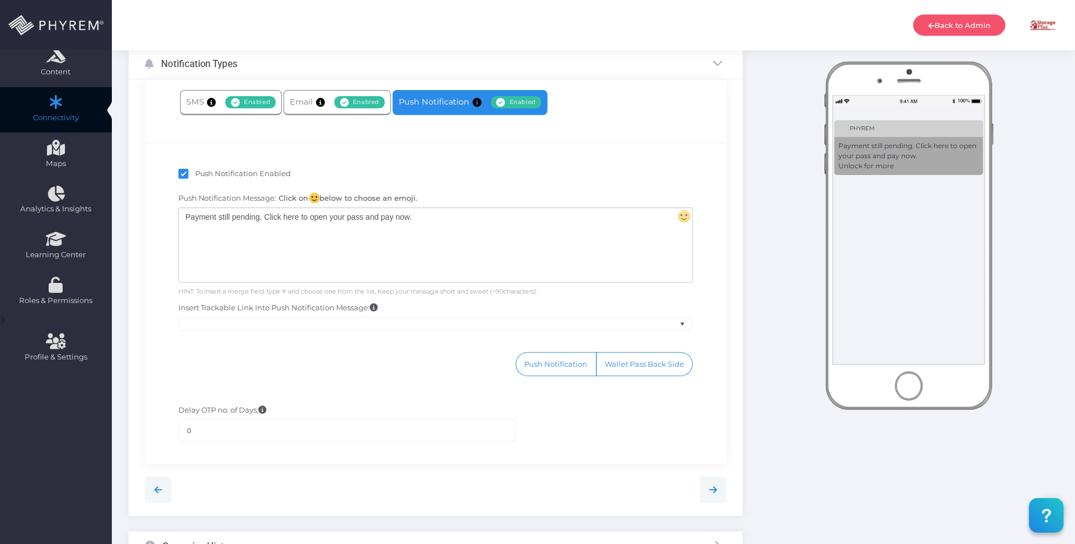
scroll to position [249, 0]
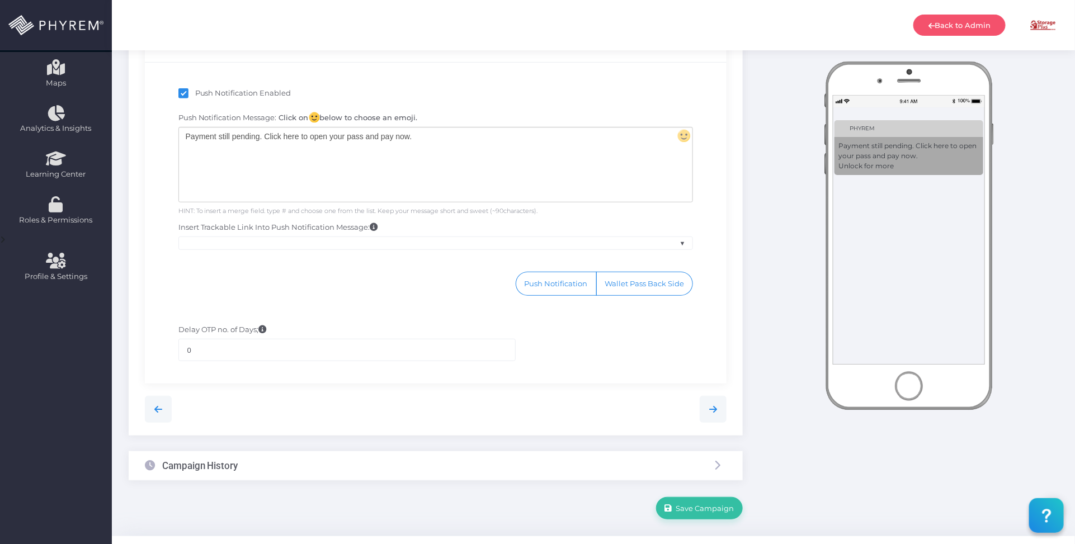
click at [304, 467] on div "Campaign History" at bounding box center [436, 467] width 614 height 30
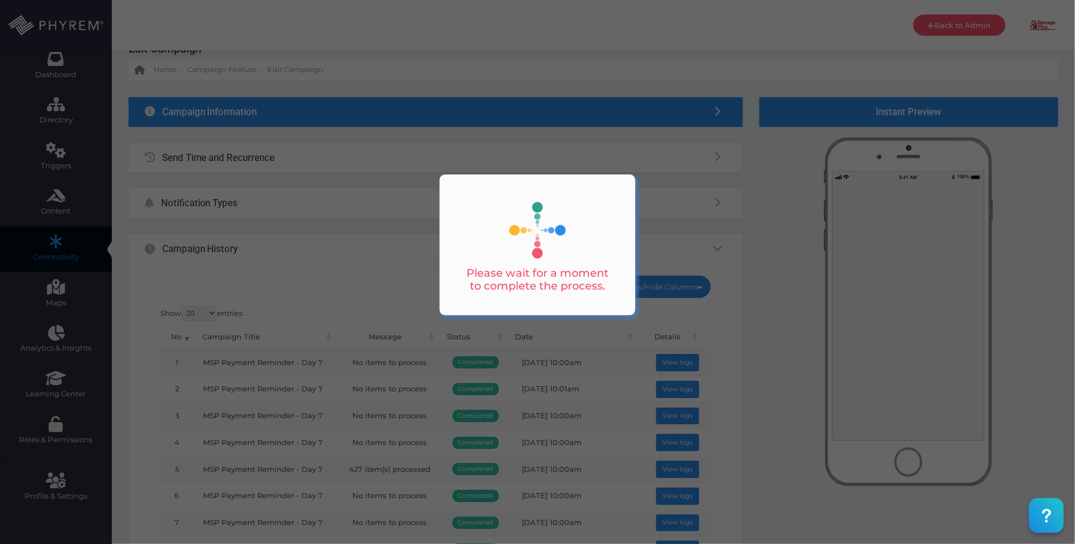
scroll to position [63, 0]
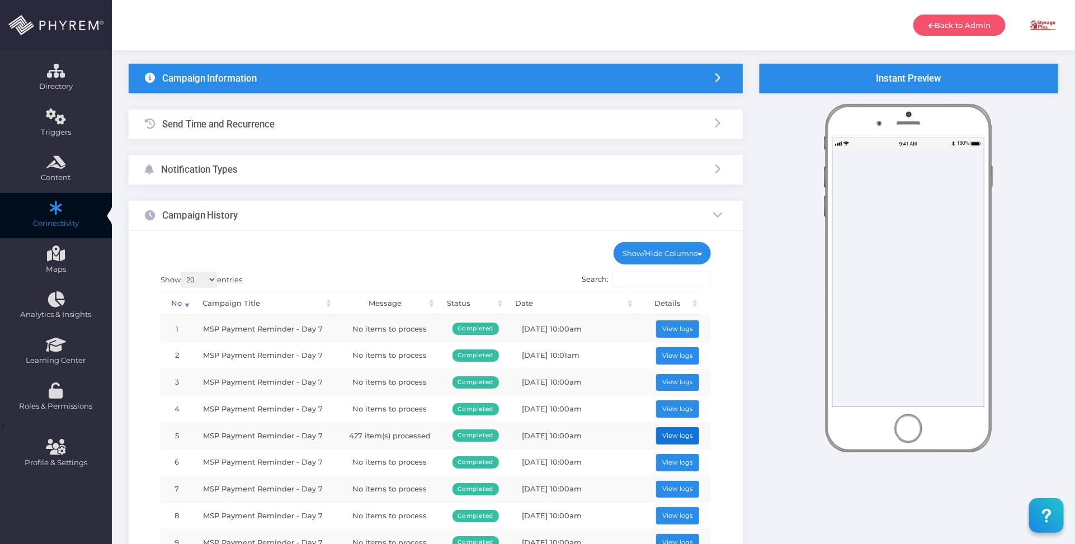
click at [660, 439] on button "View logs" at bounding box center [678, 435] width 44 height 17
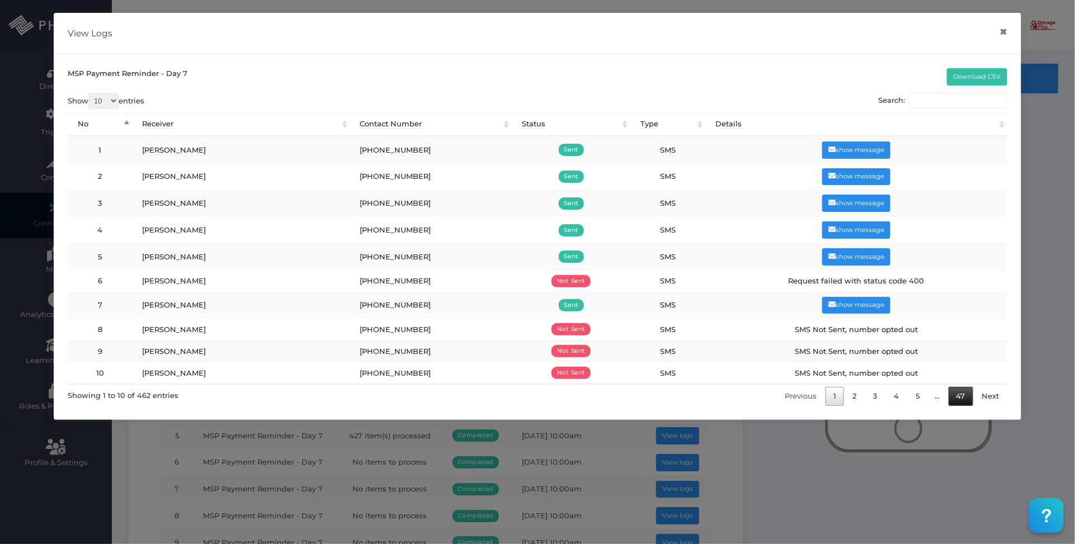
click at [963, 398] on link "47" at bounding box center [961, 397] width 25 height 20
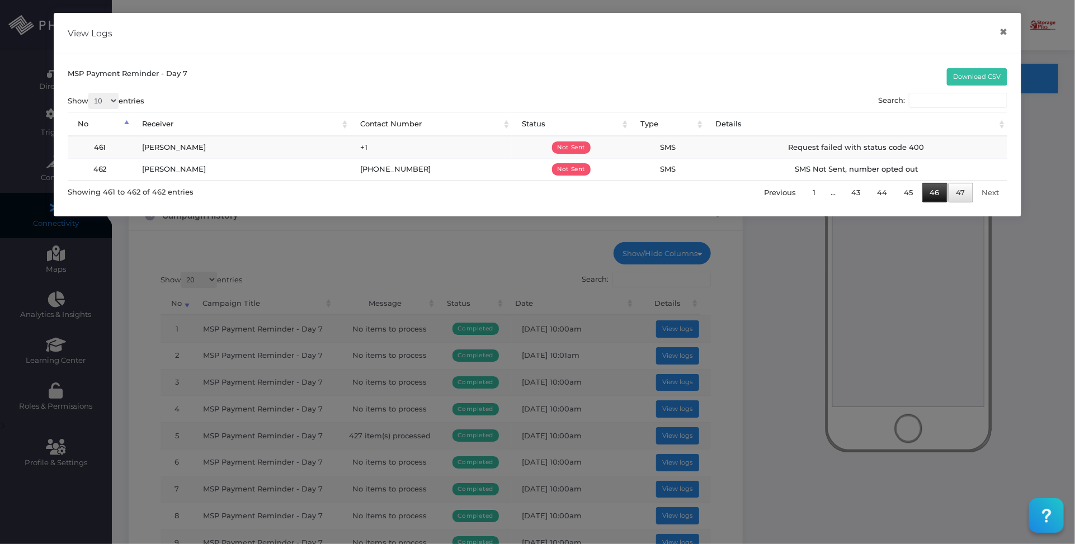
click at [941, 194] on link "46" at bounding box center [935, 193] width 25 height 20
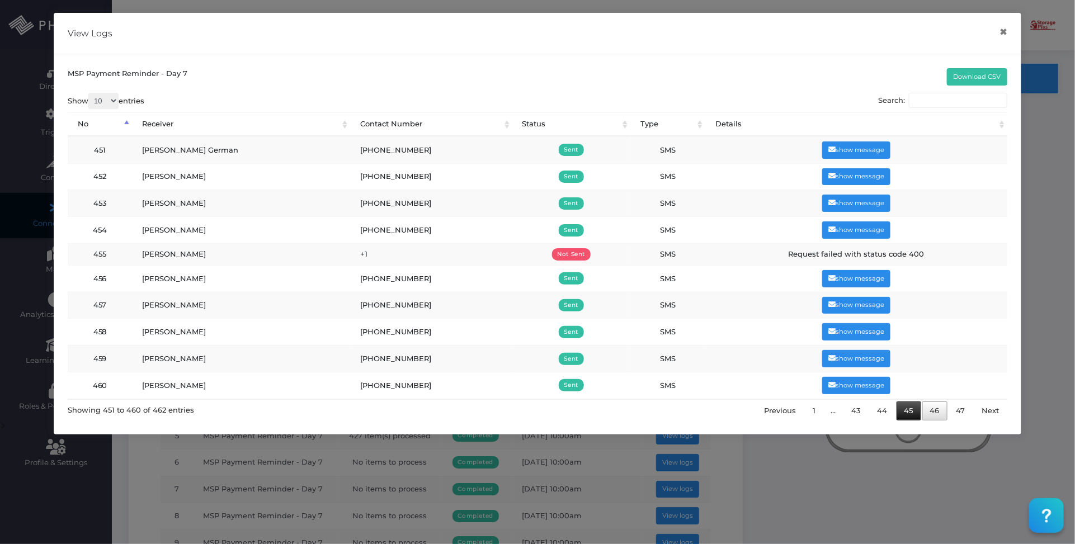
click at [908, 413] on link "45" at bounding box center [909, 412] width 25 height 20
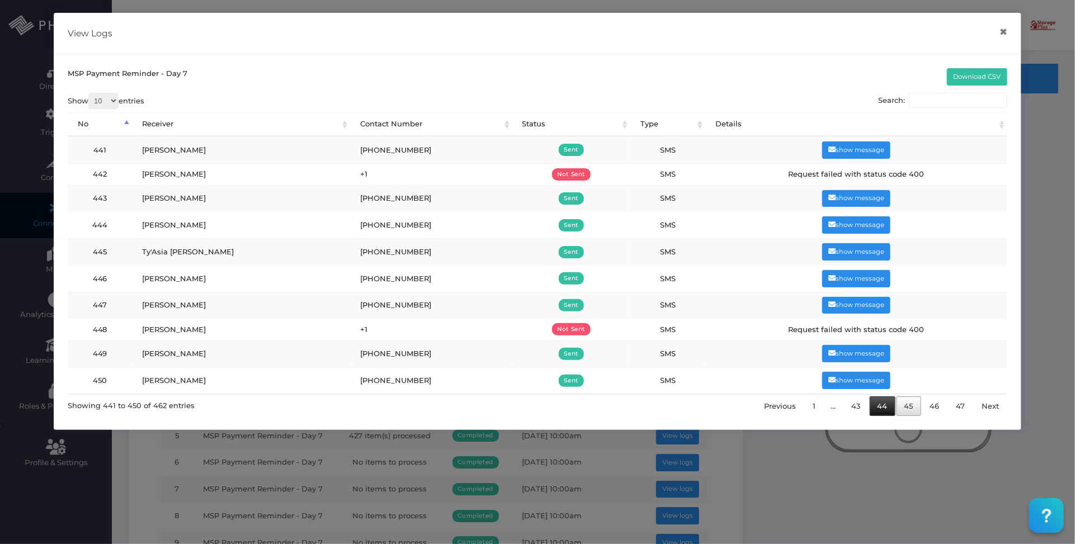
click at [882, 412] on link "44" at bounding box center [883, 407] width 26 height 20
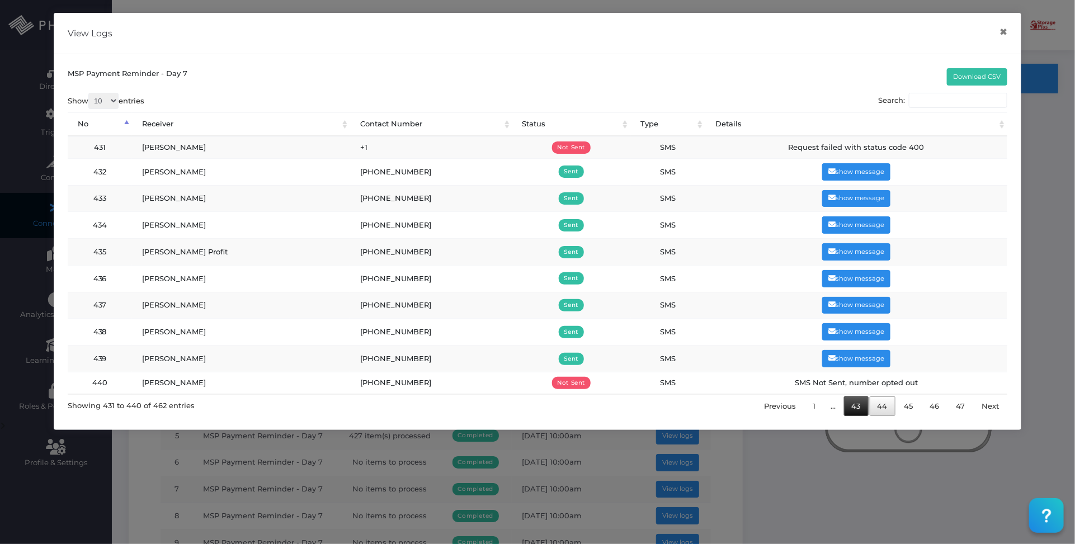
click at [857, 410] on link "43" at bounding box center [856, 407] width 25 height 20
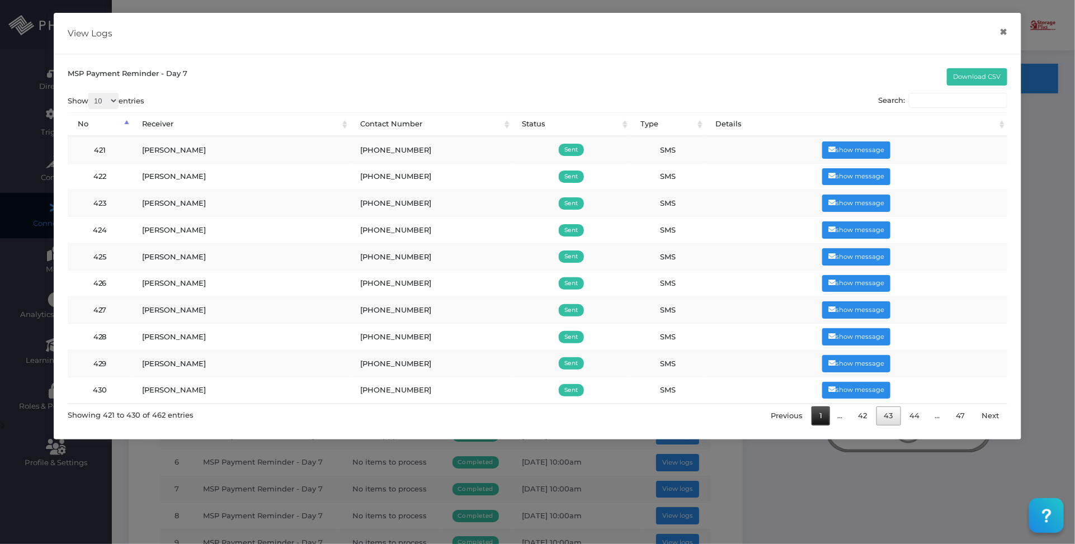
click at [820, 422] on link "1" at bounding box center [821, 417] width 18 height 20
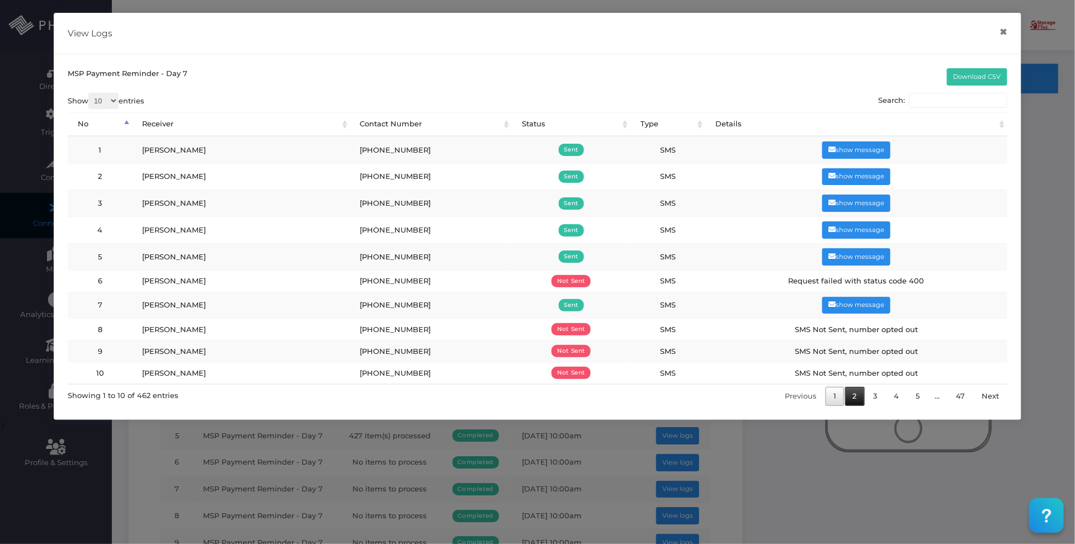
click at [856, 400] on link "2" at bounding box center [855, 397] width 20 height 20
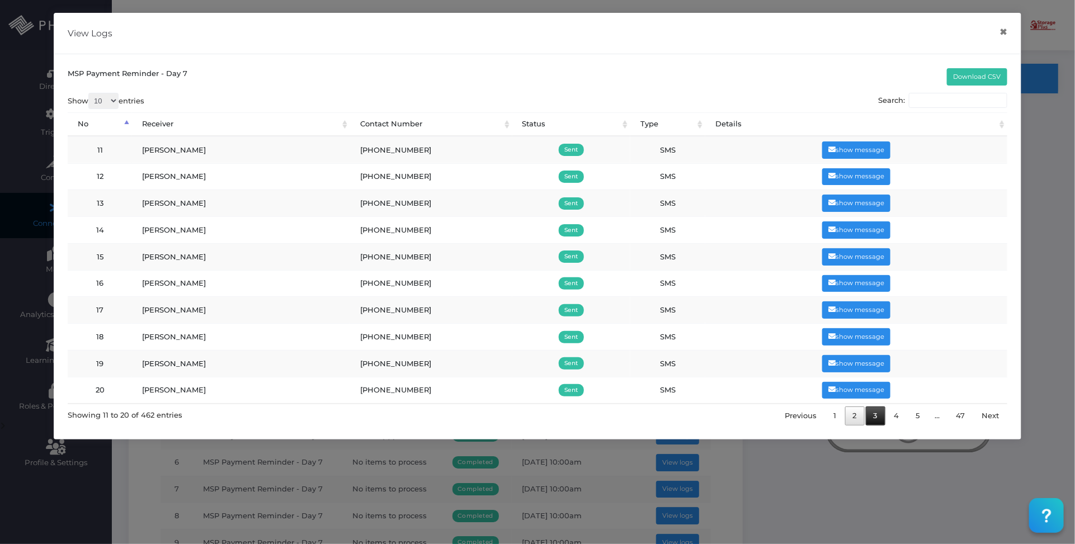
click at [878, 417] on link "3" at bounding box center [876, 417] width 20 height 20
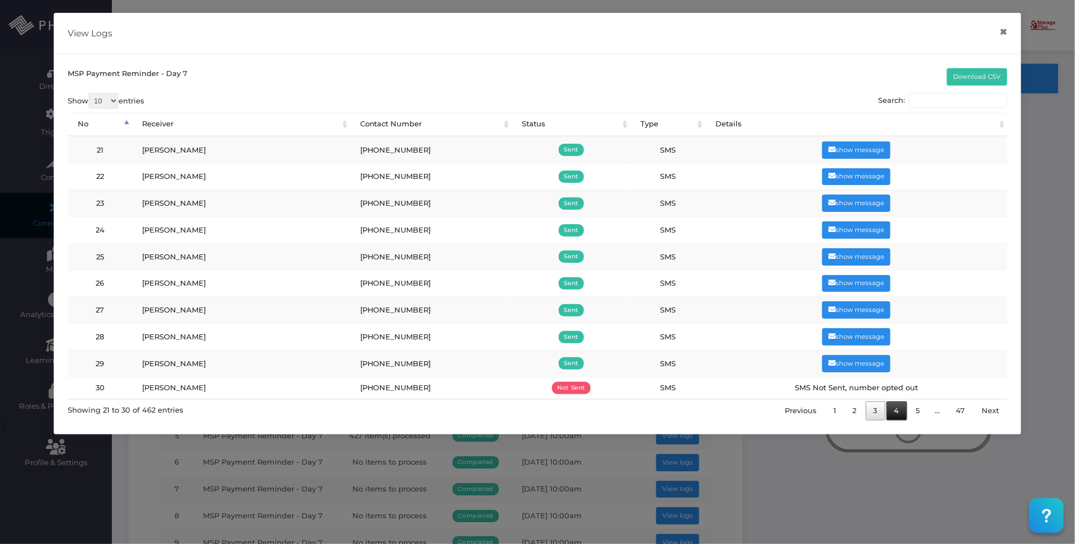
click at [892, 419] on link "4" at bounding box center [897, 412] width 21 height 20
click at [916, 417] on link "5" at bounding box center [919, 412] width 20 height 20
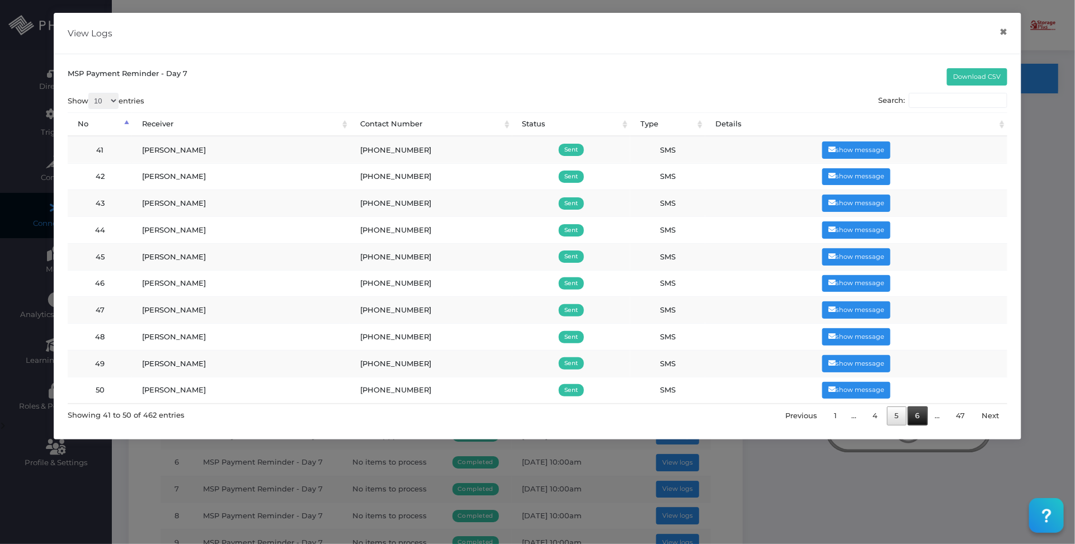
click at [922, 417] on link "6" at bounding box center [918, 417] width 20 height 20
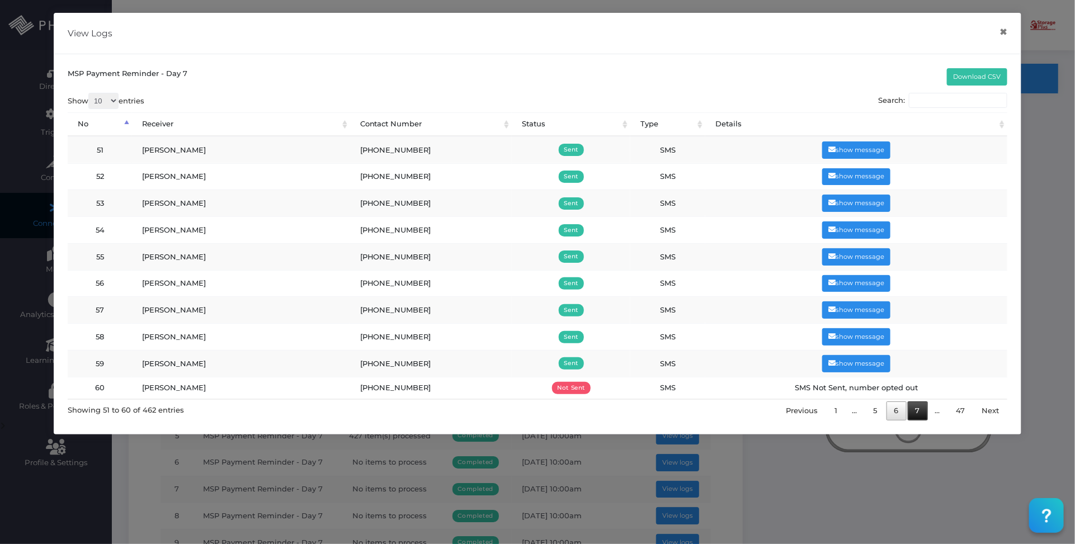
click at [913, 415] on link "7" at bounding box center [918, 412] width 20 height 20
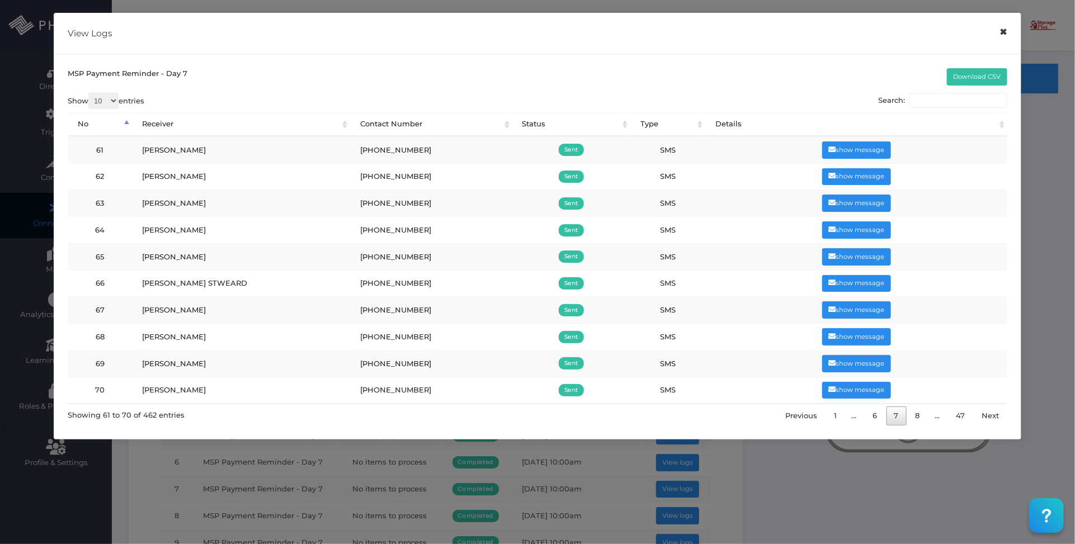
click at [1000, 29] on button "×" at bounding box center [1004, 32] width 22 height 25
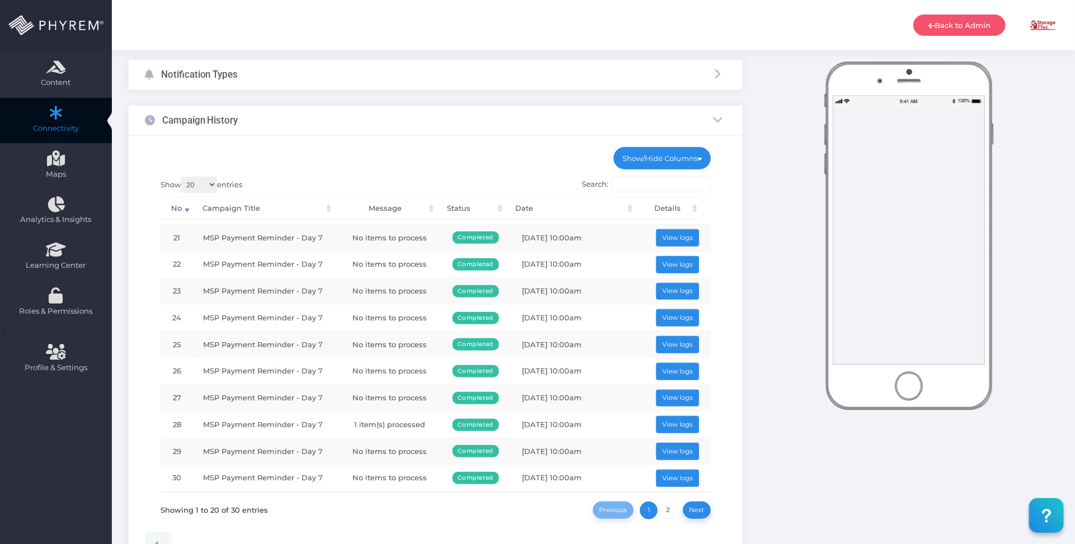
scroll to position [203, 0]
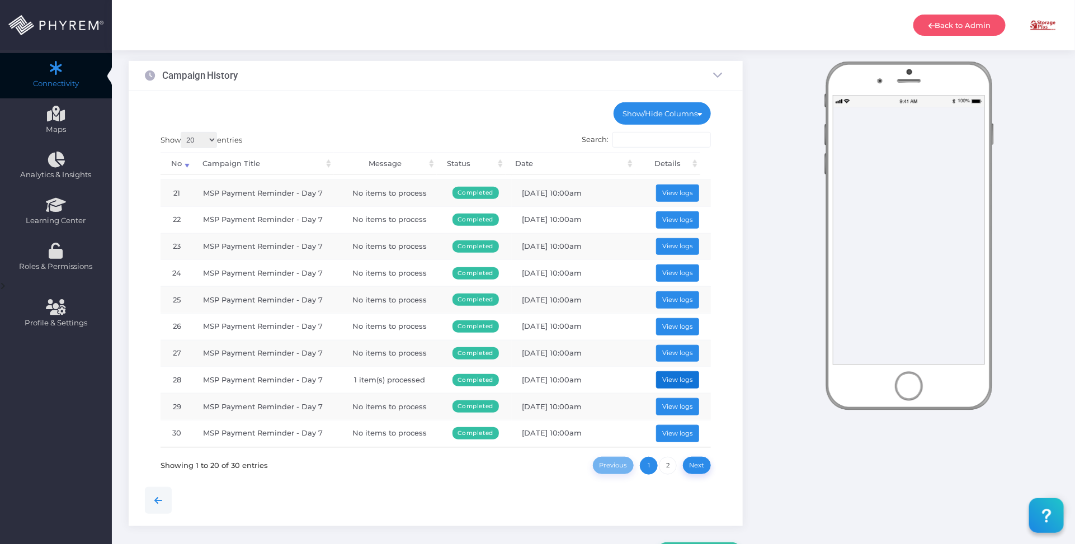
click at [669, 382] on button "View logs" at bounding box center [678, 380] width 44 height 17
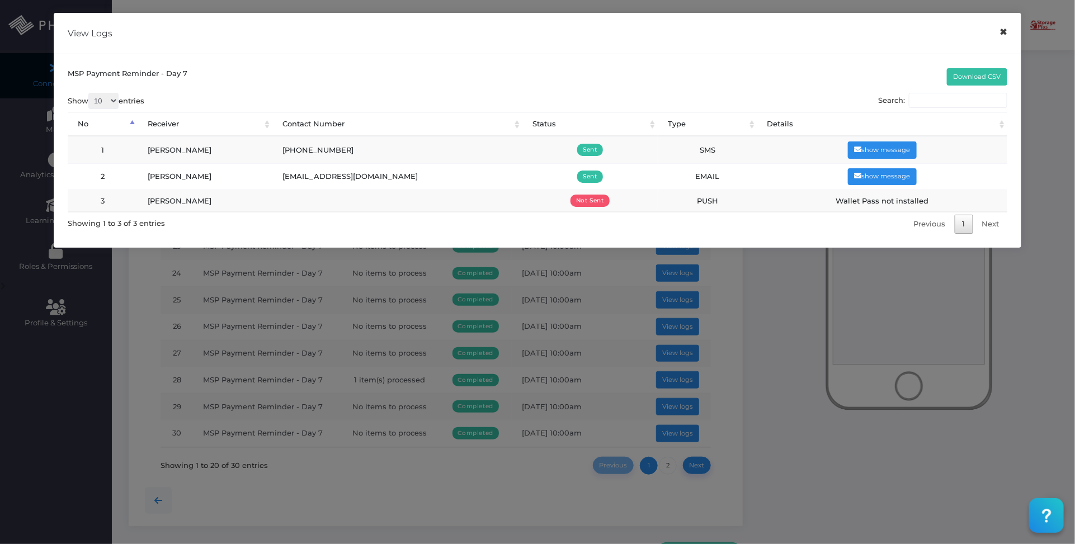
click at [1005, 31] on button "×" at bounding box center [1004, 32] width 22 height 25
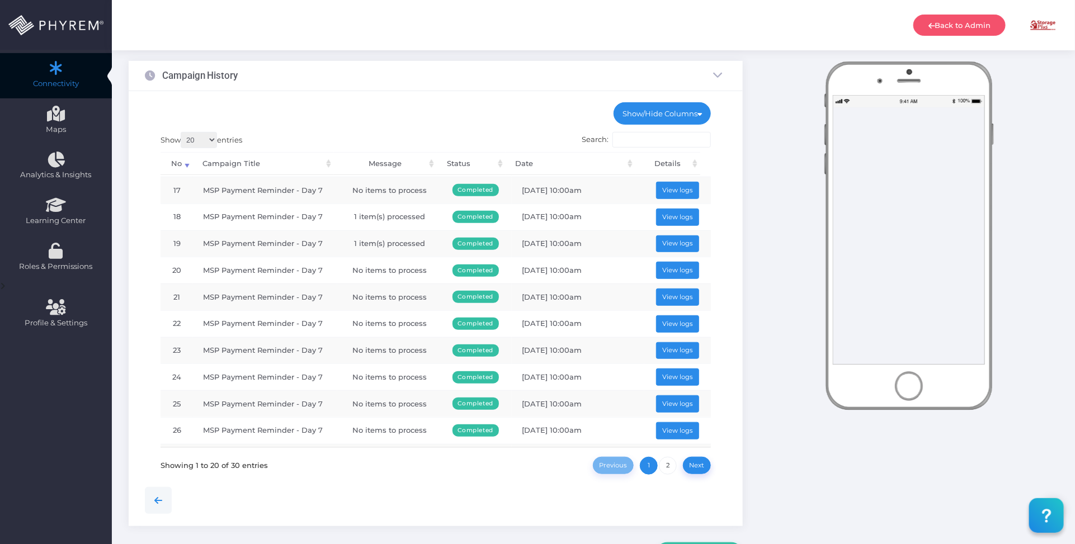
scroll to position [401, 0]
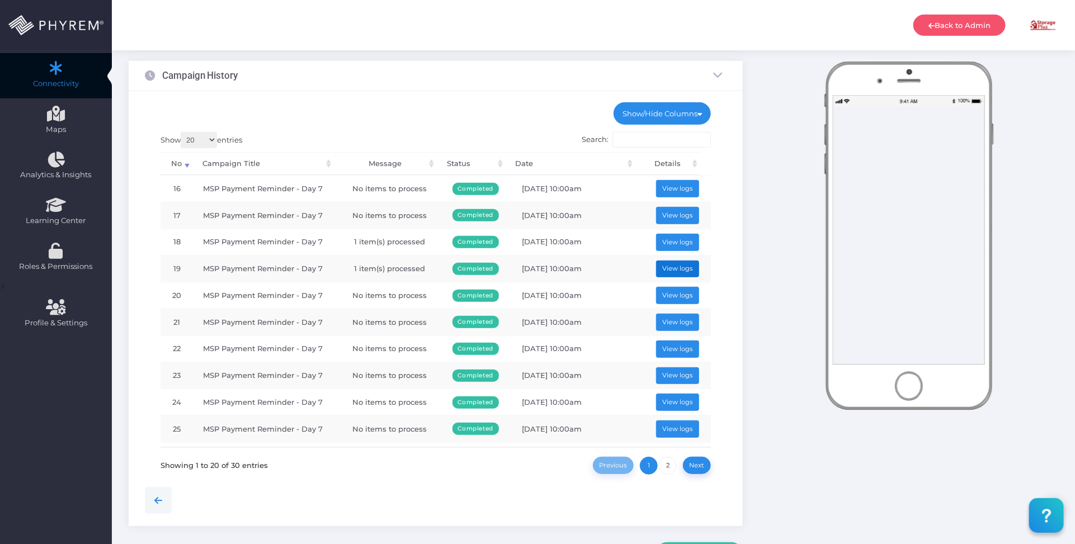
click at [661, 275] on button "View logs" at bounding box center [678, 269] width 44 height 17
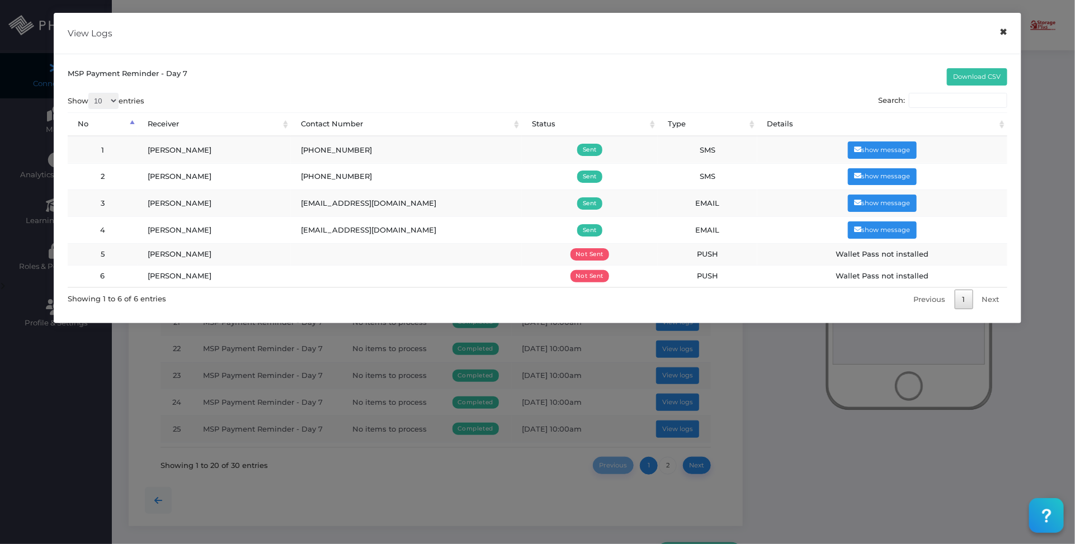
click at [1004, 32] on button "×" at bounding box center [1004, 32] width 22 height 25
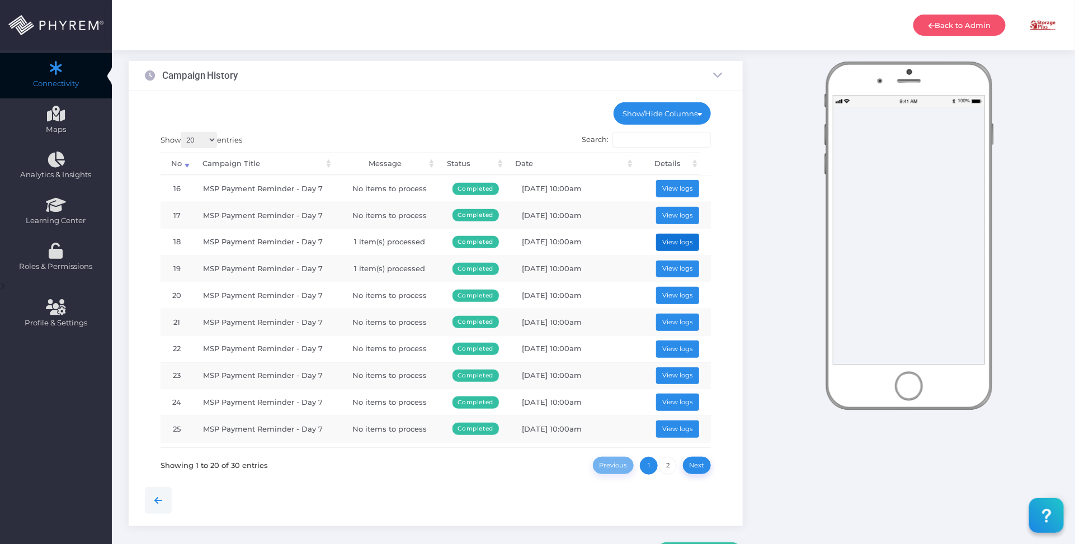
click at [669, 245] on button "View logs" at bounding box center [678, 242] width 44 height 17
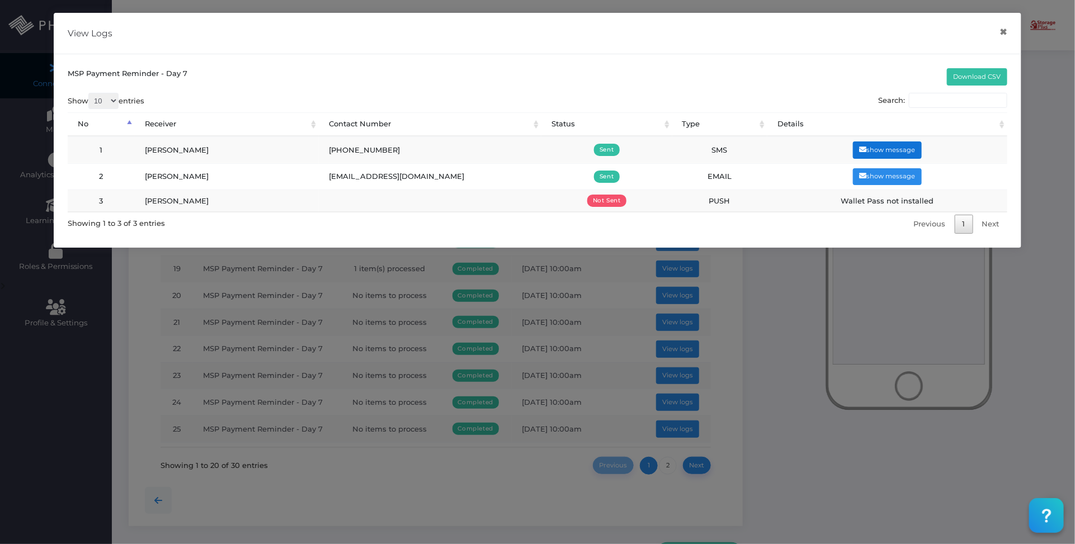
click at [880, 147] on button "show message" at bounding box center [887, 150] width 69 height 17
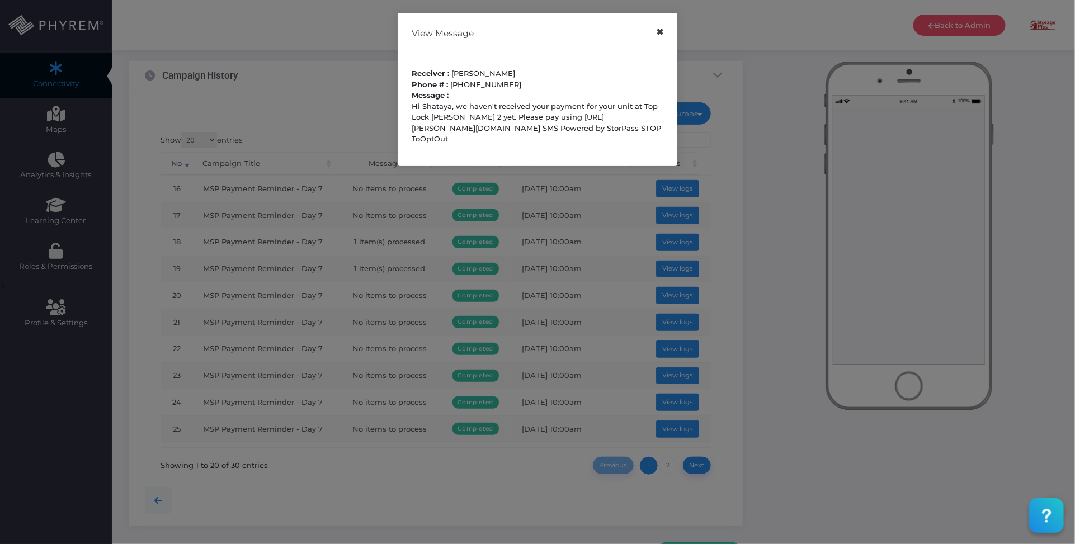
click at [660, 35] on button "×" at bounding box center [660, 32] width 22 height 25
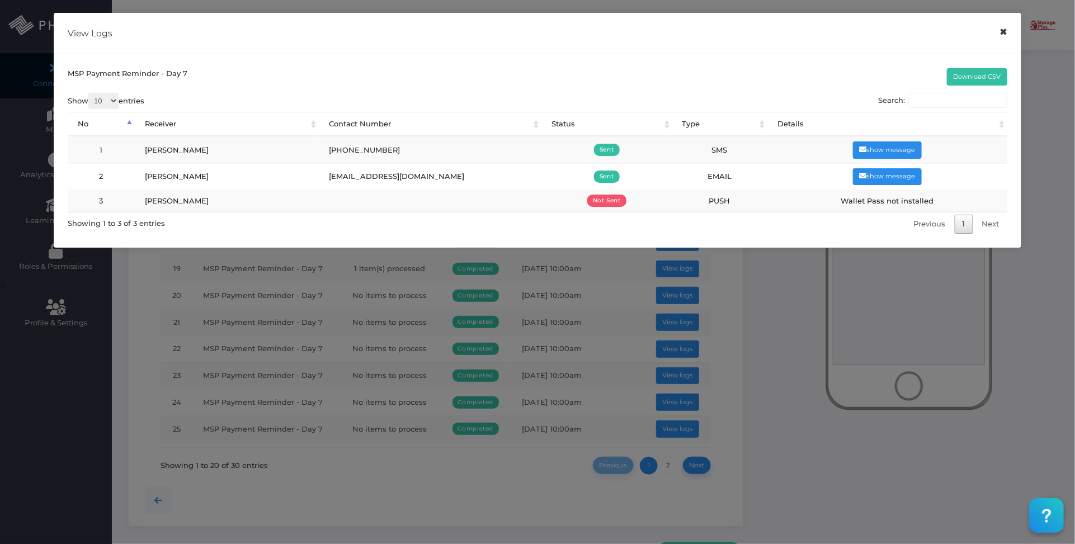
drag, startPoint x: 1005, startPoint y: 34, endPoint x: 479, endPoint y: 126, distance: 533.9
click at [1004, 34] on button "×" at bounding box center [1004, 32] width 22 height 25
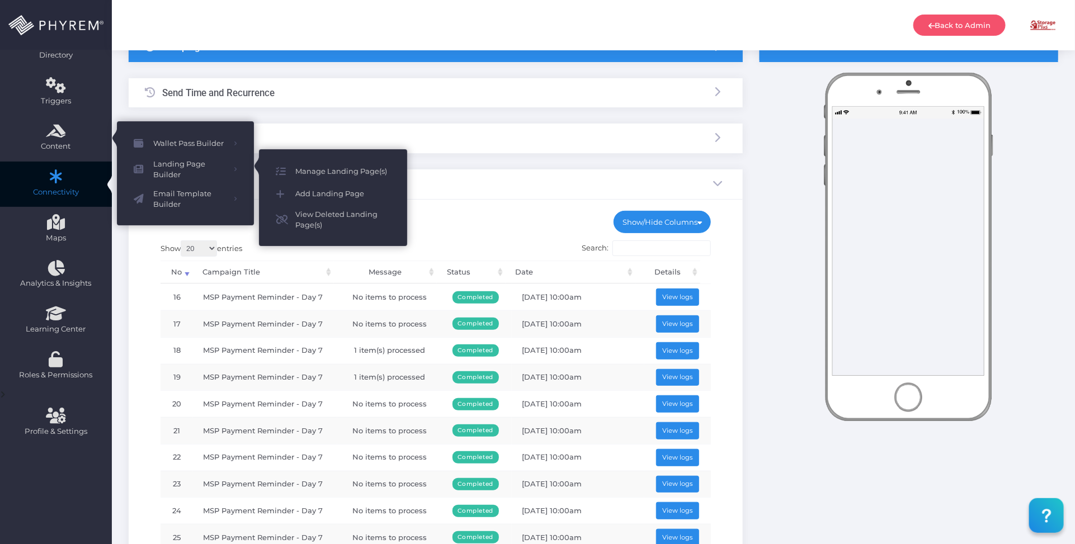
scroll to position [0, 0]
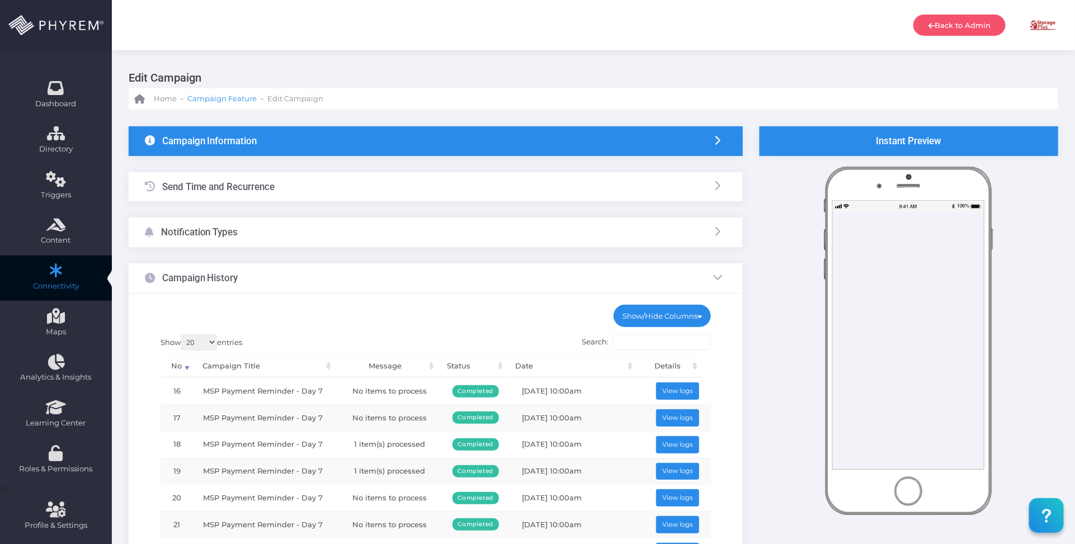
click at [208, 102] on span "Campaign Feature" at bounding box center [221, 98] width 69 height 11
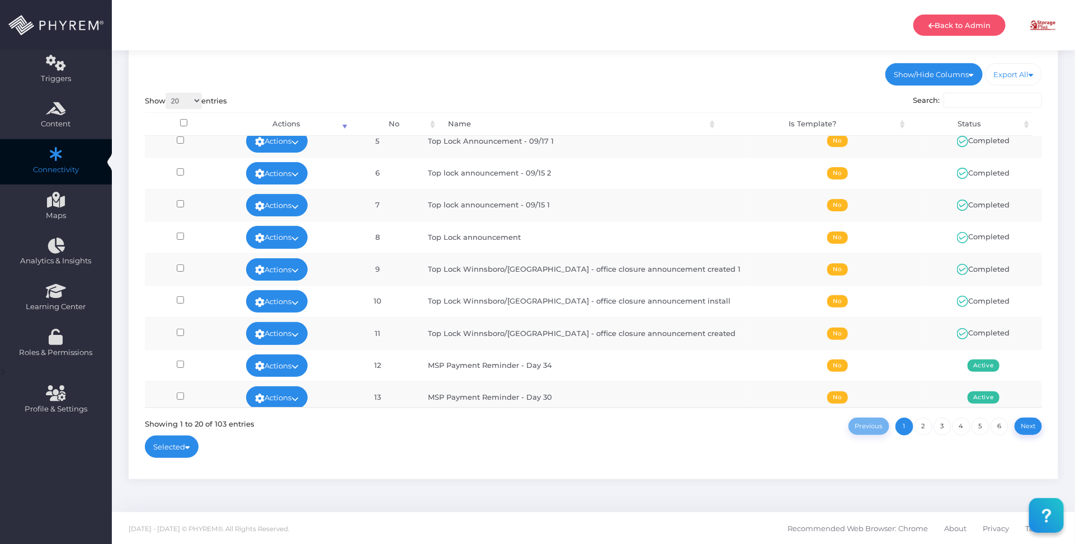
scroll to position [350, 0]
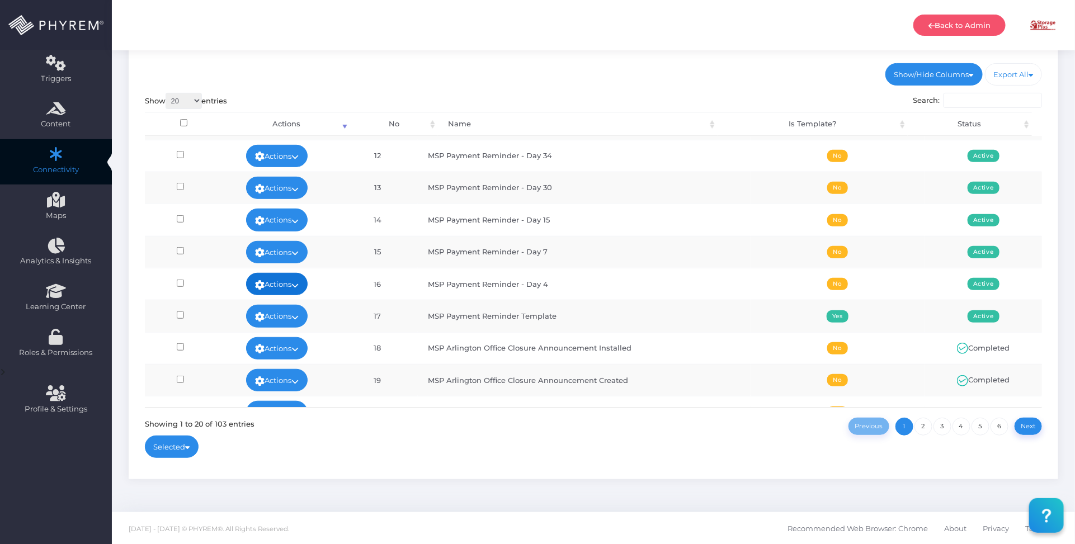
click at [299, 285] on icon at bounding box center [295, 285] width 7 height 0
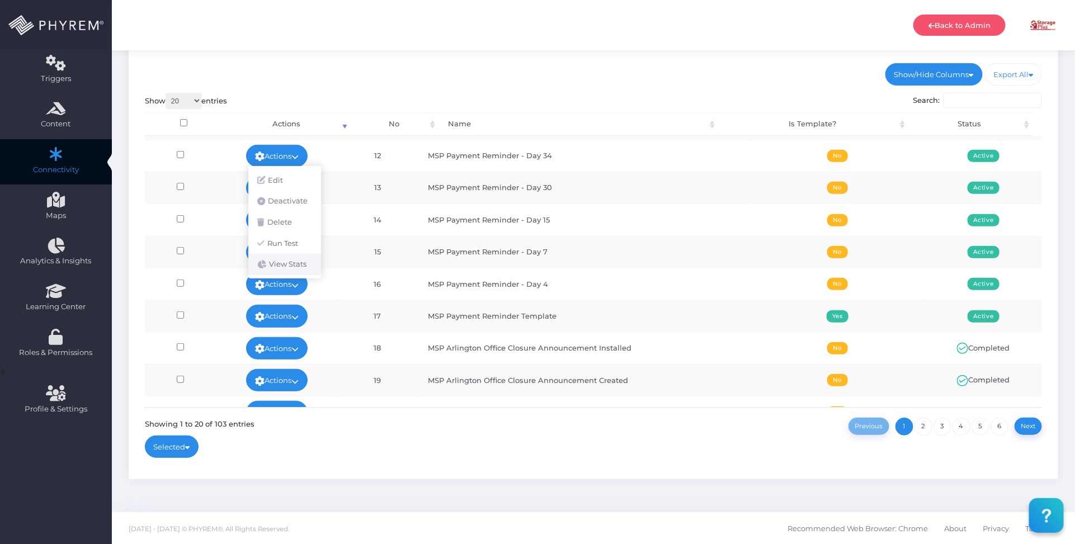
click at [300, 266] on link "View Stats" at bounding box center [284, 264] width 73 height 21
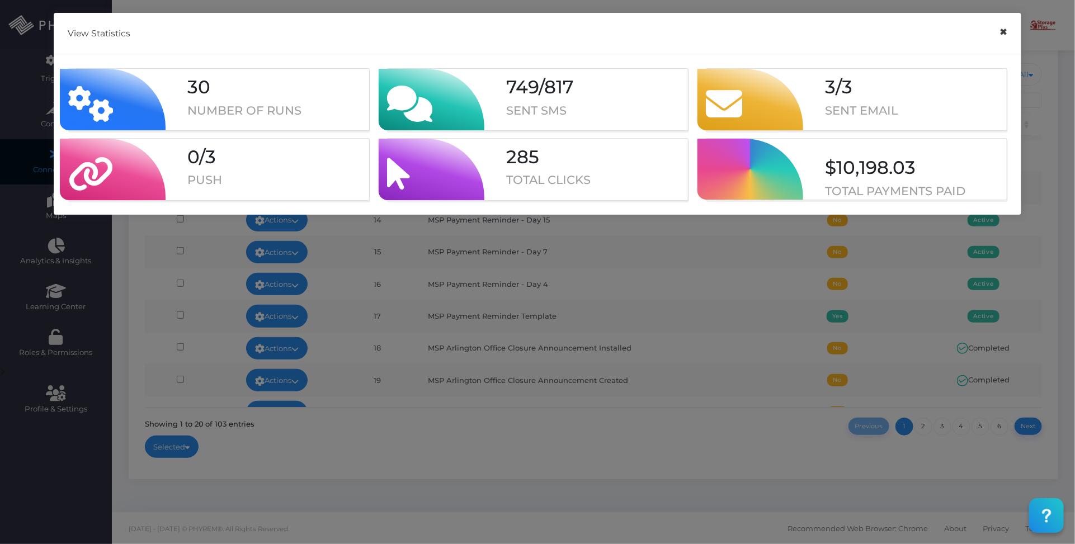
click at [1002, 36] on button "×" at bounding box center [1004, 32] width 22 height 25
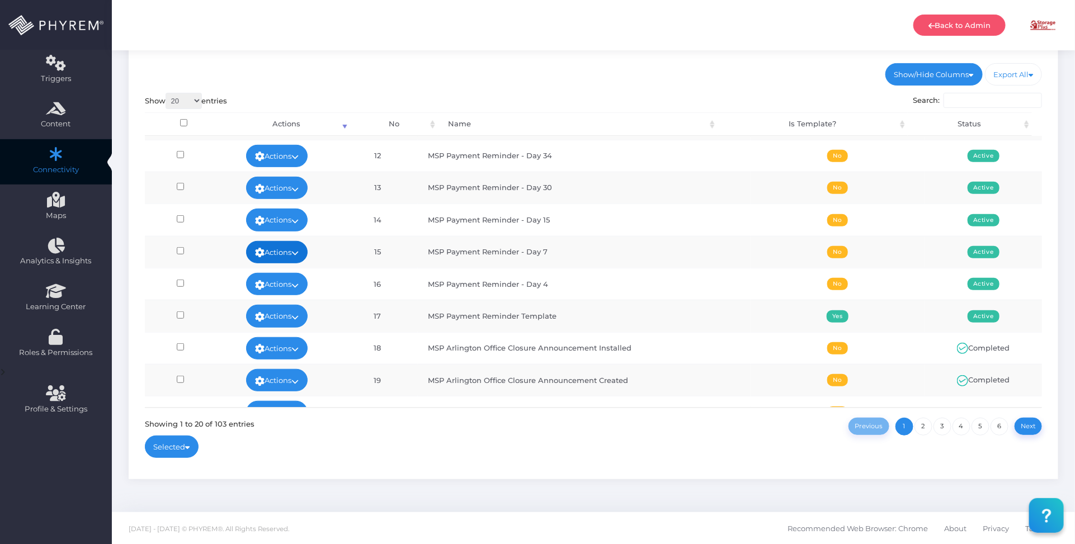
click at [306, 251] on link "Actions" at bounding box center [277, 252] width 62 height 22
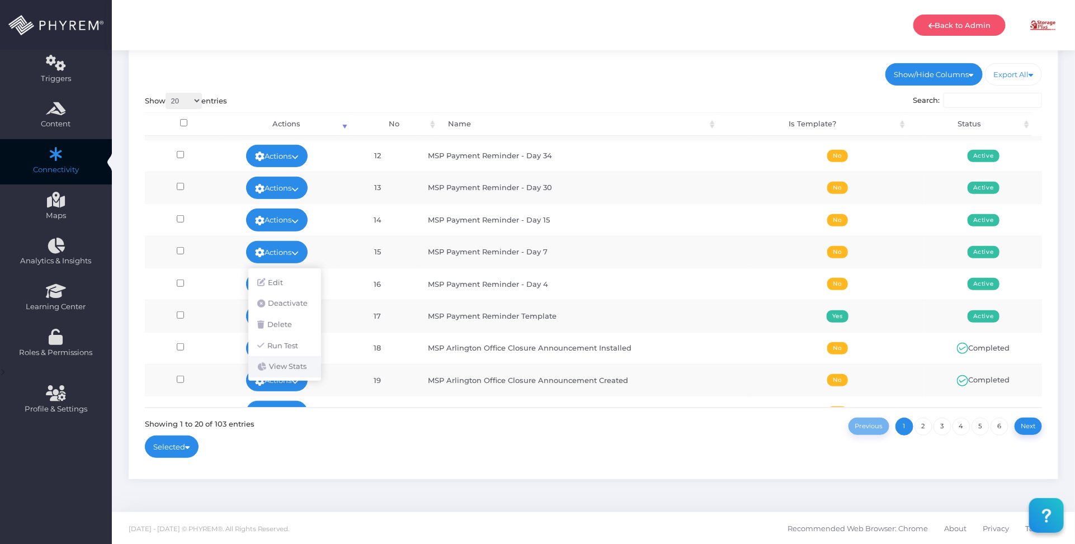
click at [295, 368] on link "View Stats" at bounding box center [284, 366] width 73 height 21
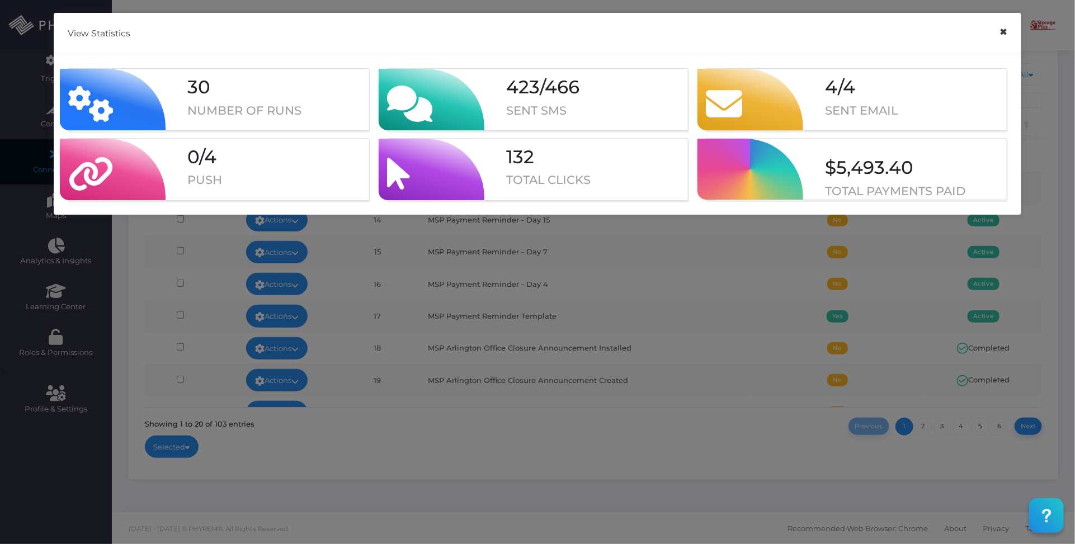
click at [1005, 35] on button "×" at bounding box center [1004, 32] width 22 height 25
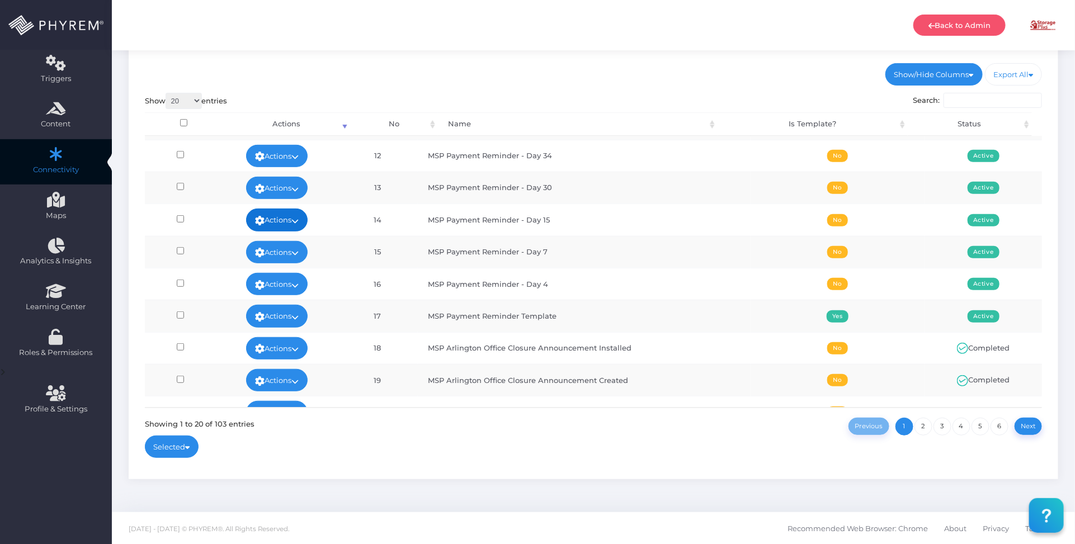
click at [307, 218] on link "Actions" at bounding box center [277, 220] width 62 height 22
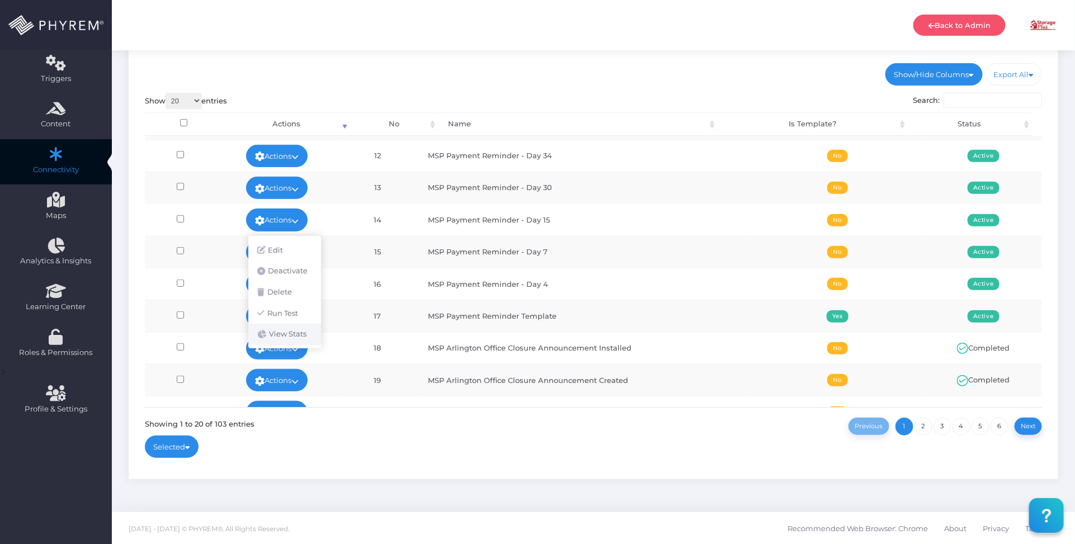
click at [302, 332] on link "View Stats" at bounding box center [284, 334] width 73 height 21
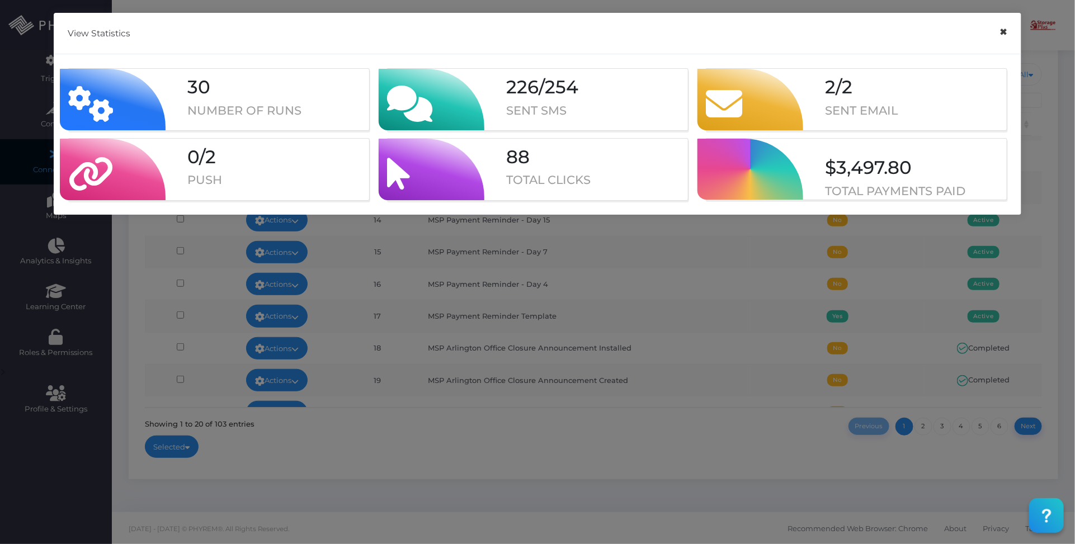
click at [1000, 35] on button "×" at bounding box center [1004, 32] width 22 height 25
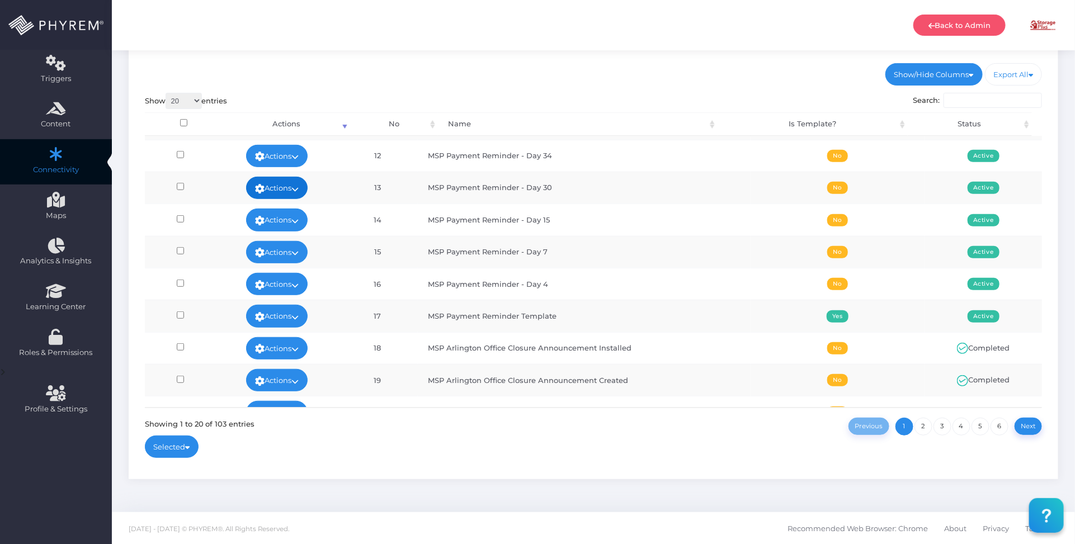
click at [306, 185] on link "Actions" at bounding box center [277, 188] width 62 height 22
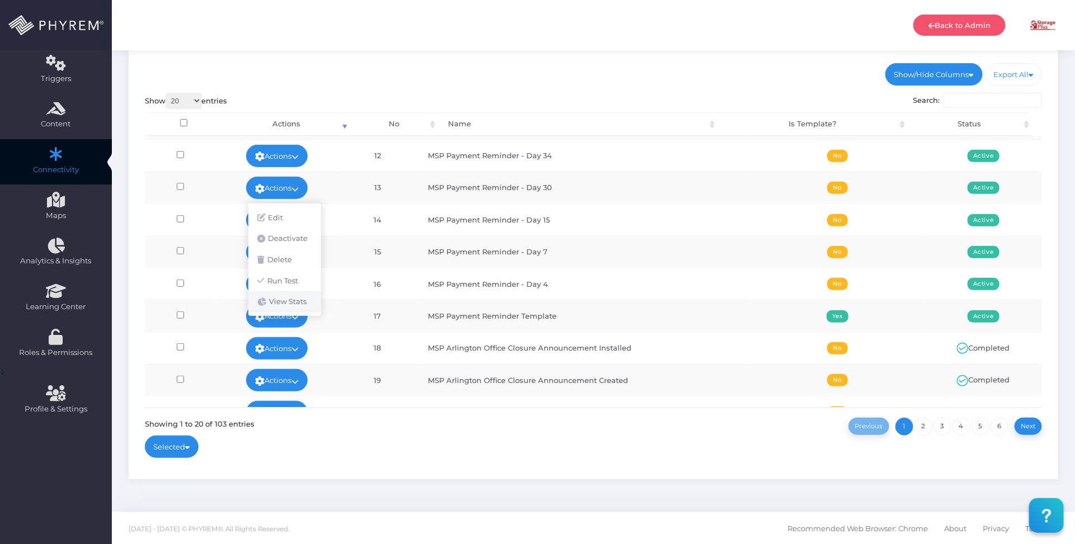
click at [297, 300] on link "View Stats" at bounding box center [284, 302] width 73 height 21
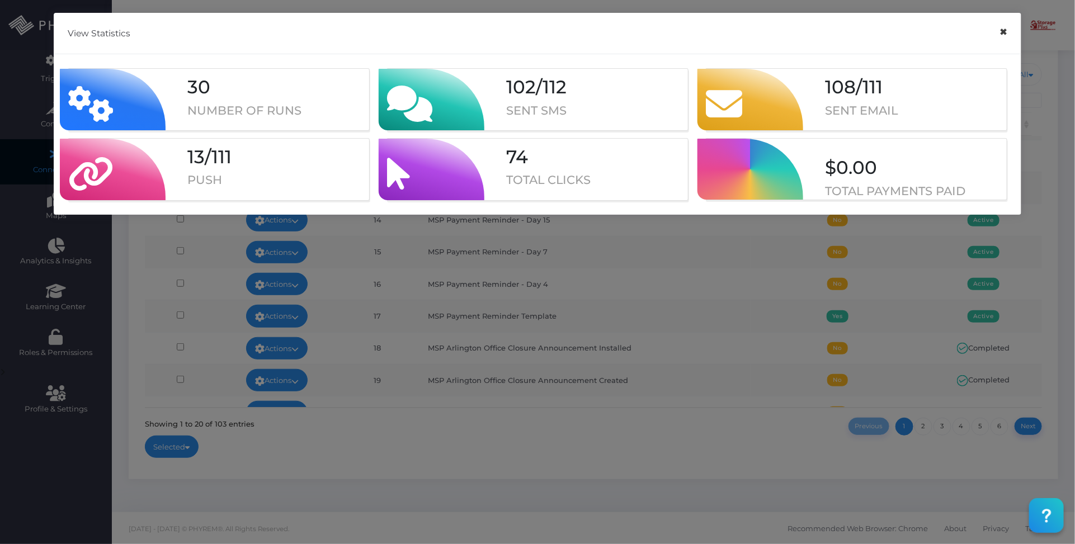
click at [1006, 35] on button "×" at bounding box center [1004, 32] width 22 height 25
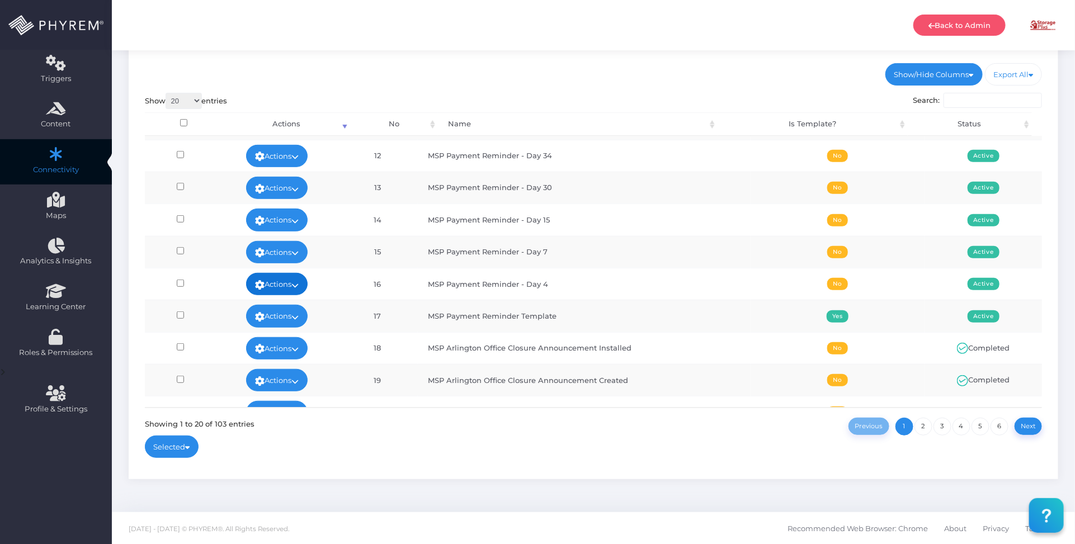
click at [308, 285] on link "Actions" at bounding box center [277, 284] width 62 height 22
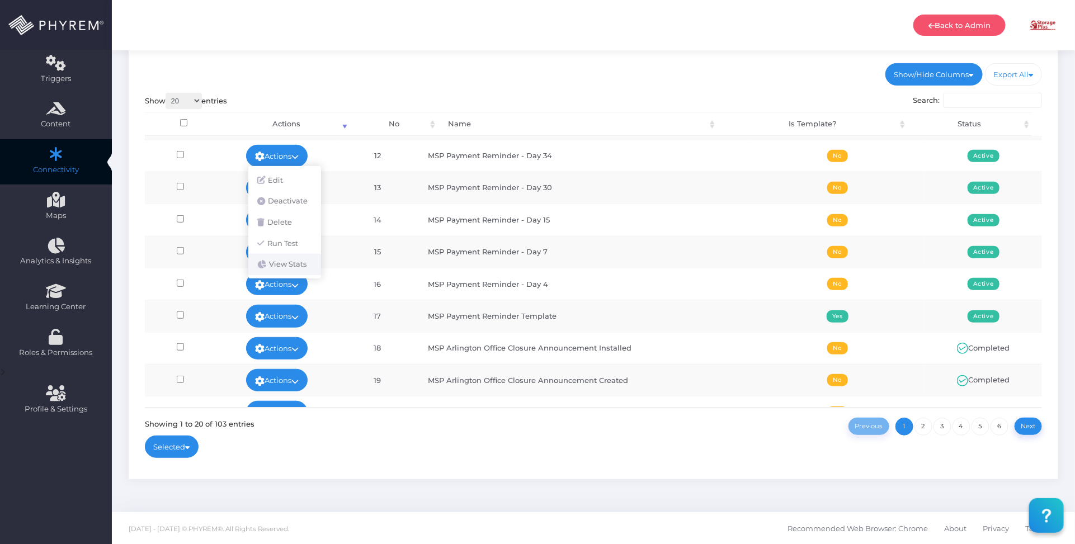
click at [297, 264] on link "View Stats" at bounding box center [284, 264] width 73 height 21
